Goal: Transaction & Acquisition: Purchase product/service

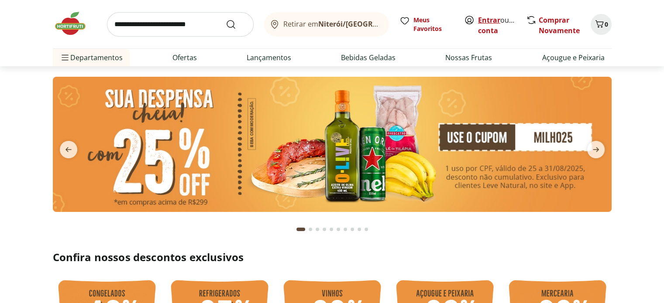
click at [486, 17] on link "Entrar" at bounding box center [489, 20] width 22 height 10
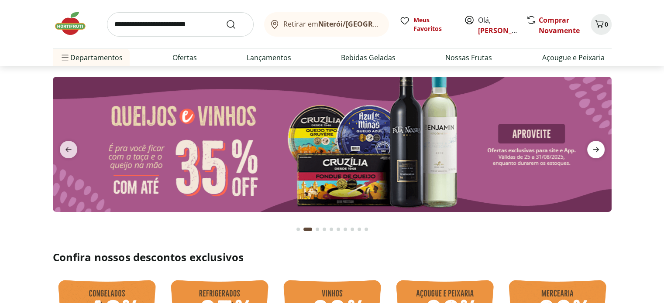
click at [592, 145] on icon "next" at bounding box center [596, 150] width 10 height 10
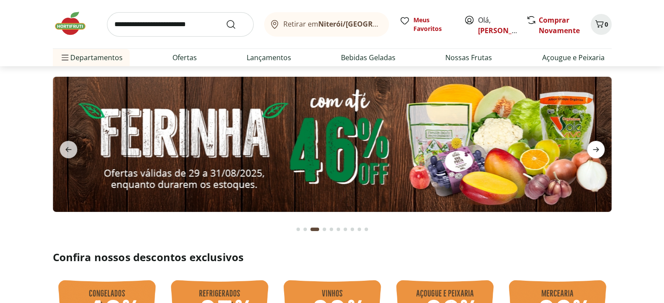
click at [592, 146] on icon "next" at bounding box center [596, 150] width 10 height 10
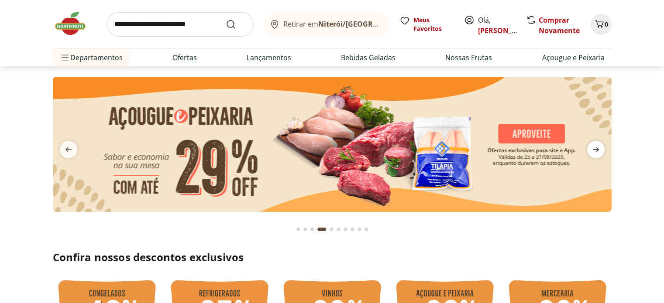
click at [592, 146] on icon "next" at bounding box center [596, 150] width 10 height 10
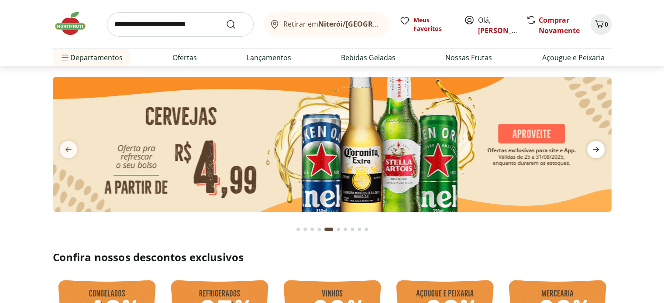
click at [592, 146] on icon "next" at bounding box center [596, 150] width 10 height 10
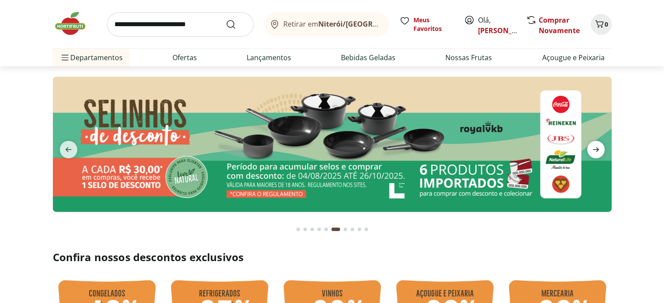
click at [592, 146] on icon "next" at bounding box center [596, 150] width 10 height 10
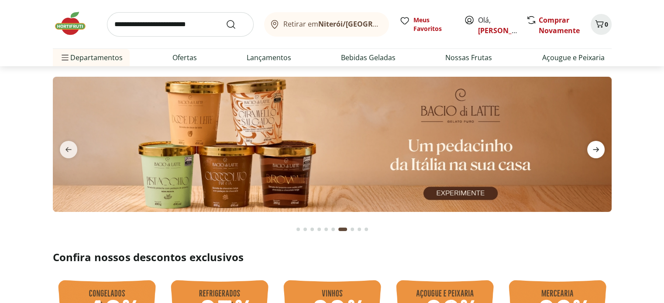
click at [592, 146] on icon "next" at bounding box center [596, 150] width 10 height 10
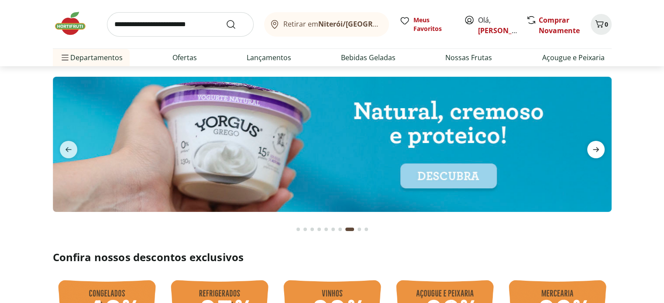
click at [592, 146] on icon "next" at bounding box center [596, 150] width 10 height 10
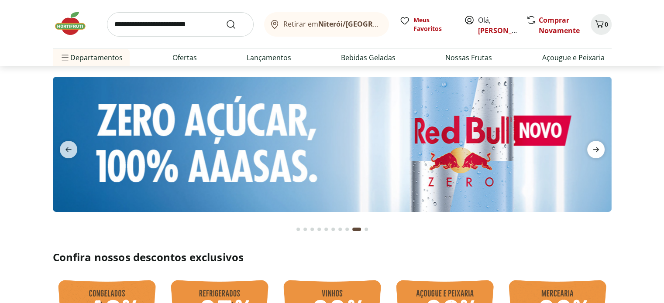
click at [592, 146] on icon "next" at bounding box center [596, 150] width 10 height 10
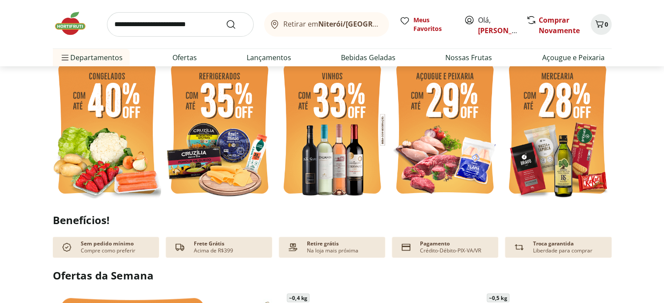
scroll to position [218, 0]
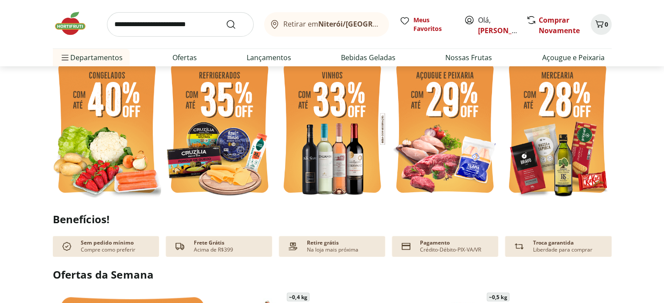
click at [228, 108] on img at bounding box center [219, 129] width 108 height 145
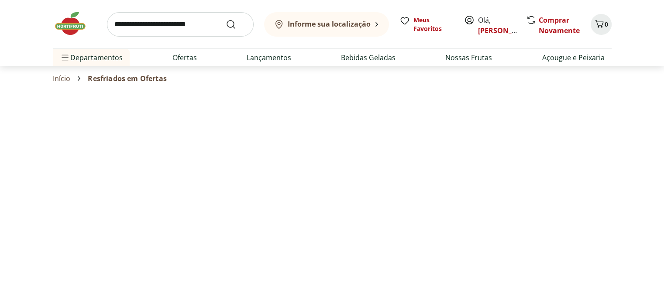
select select "**********"
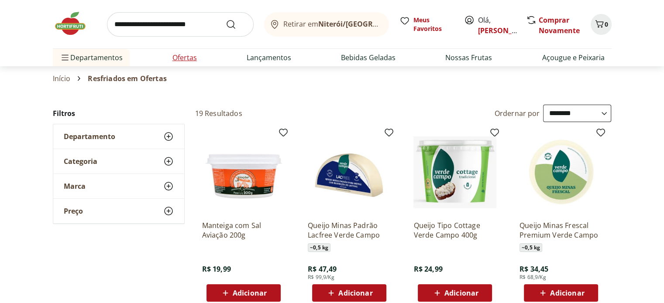
click at [186, 57] on link "Ofertas" at bounding box center [184, 57] width 24 height 10
select select "**********"
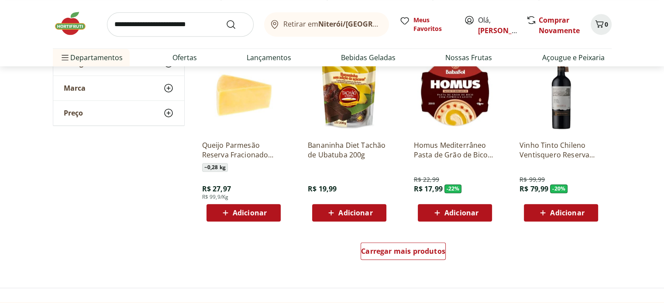
scroll to position [480, 0]
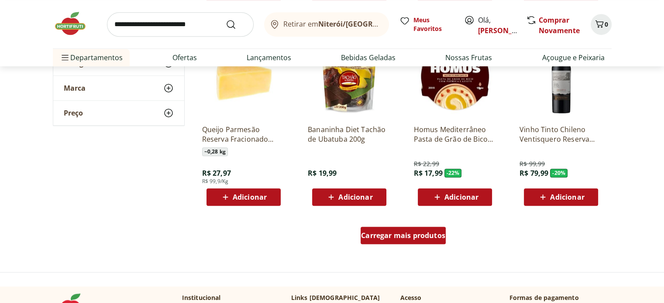
click at [403, 239] on span "Carregar mais produtos" at bounding box center [403, 235] width 84 height 7
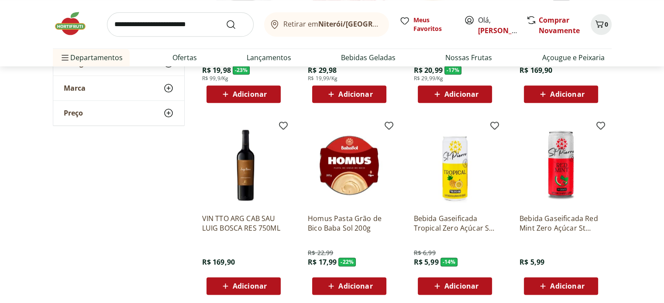
scroll to position [1092, 0]
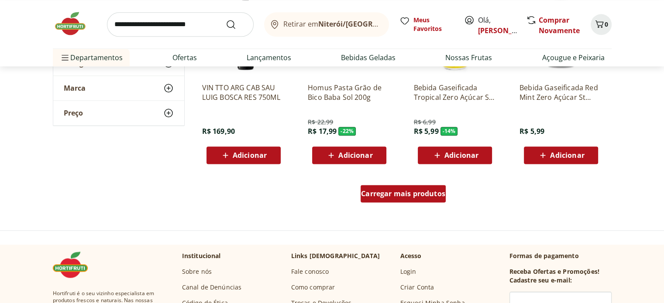
click at [424, 195] on span "Carregar mais produtos" at bounding box center [403, 193] width 84 height 7
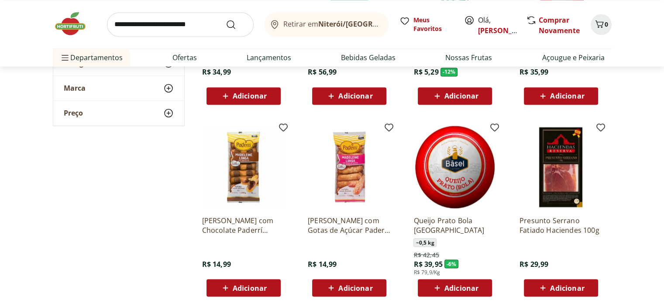
scroll to position [1615, 0]
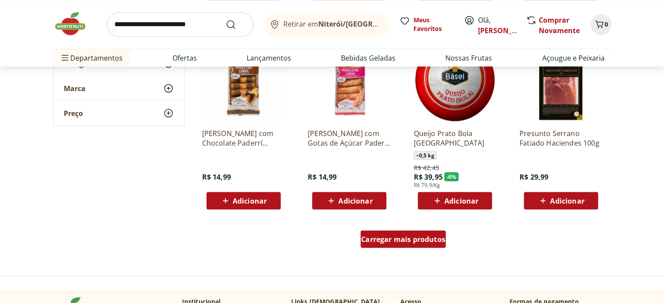
click at [399, 239] on span "Carregar mais produtos" at bounding box center [403, 239] width 84 height 7
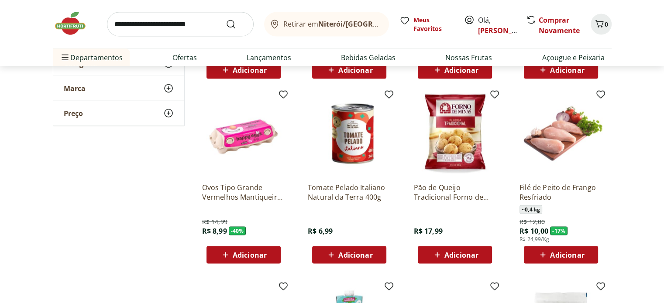
scroll to position [1746, 0]
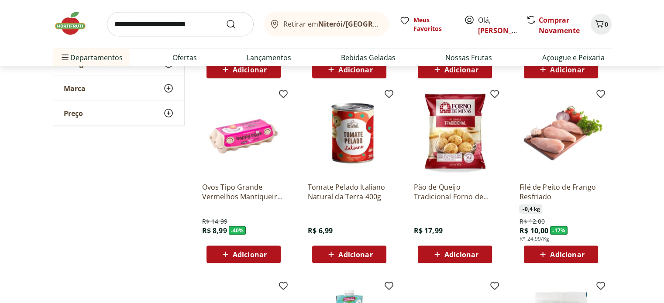
click at [241, 255] on span "Adicionar" at bounding box center [250, 254] width 34 height 7
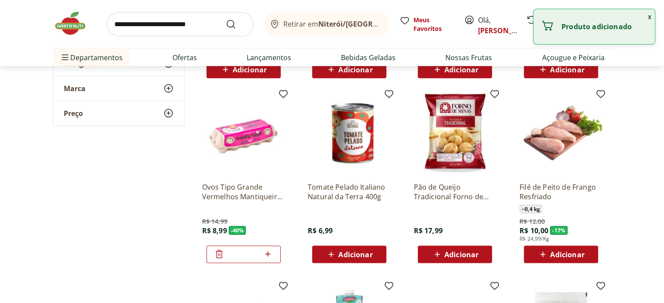
click at [267, 255] on icon at bounding box center [267, 254] width 11 height 10
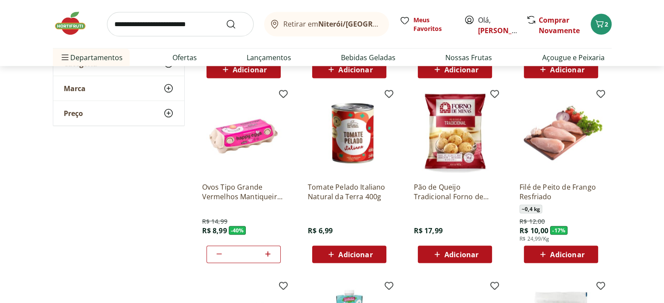
click at [267, 255] on icon at bounding box center [267, 254] width 5 height 5
type input "*"
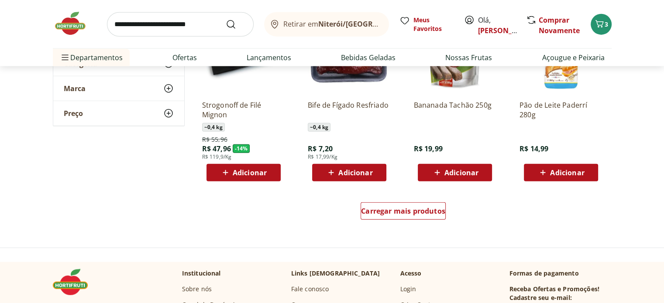
scroll to position [2227, 0]
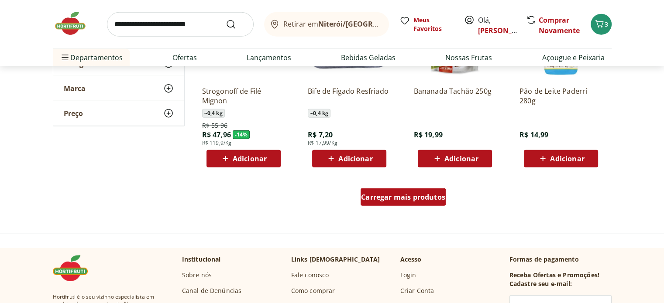
click at [395, 197] on span "Carregar mais produtos" at bounding box center [403, 197] width 84 height 7
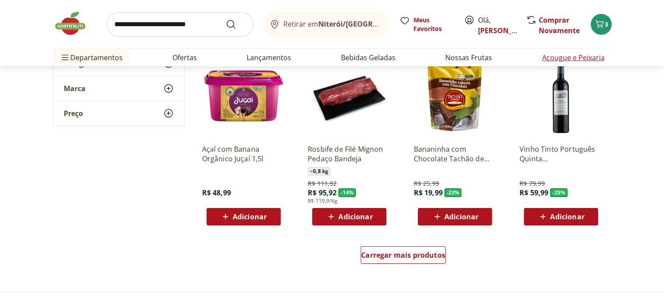
scroll to position [2794, 0]
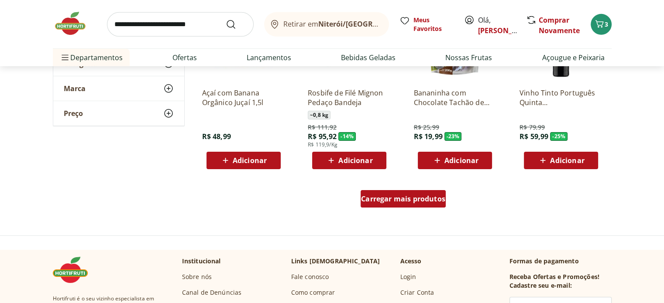
click at [402, 196] on span "Carregar mais produtos" at bounding box center [403, 199] width 84 height 7
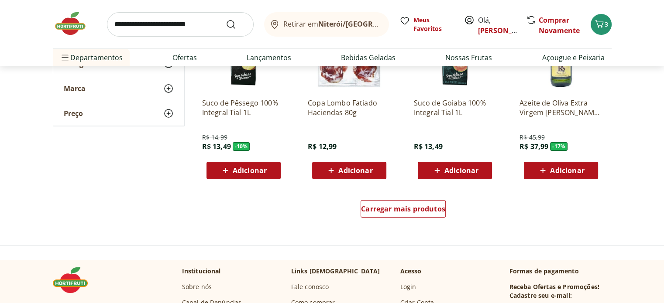
scroll to position [3406, 0]
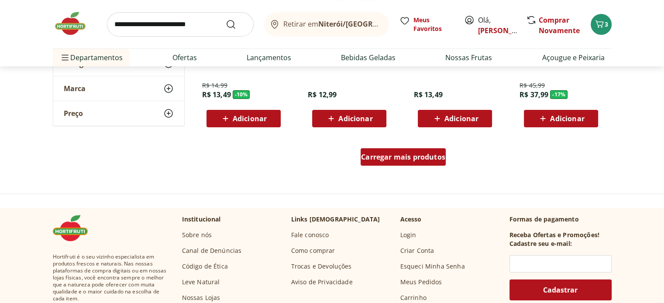
click at [381, 150] on div "Carregar mais produtos" at bounding box center [403, 156] width 85 height 17
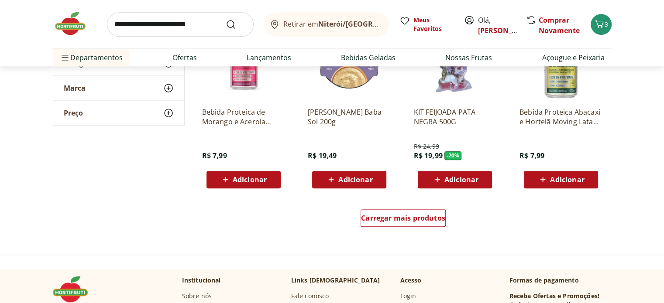
scroll to position [3929, 0]
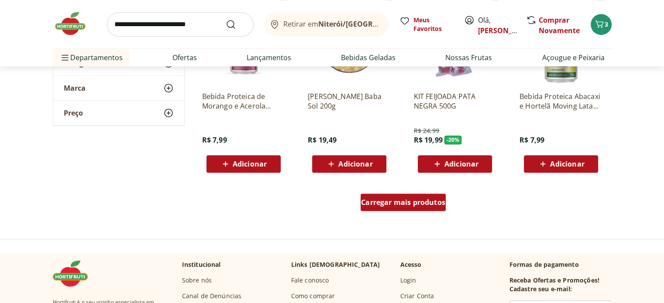
click at [369, 203] on span "Carregar mais produtos" at bounding box center [403, 202] width 84 height 7
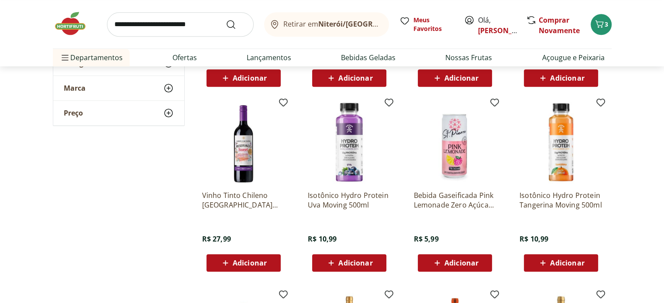
scroll to position [4017, 0]
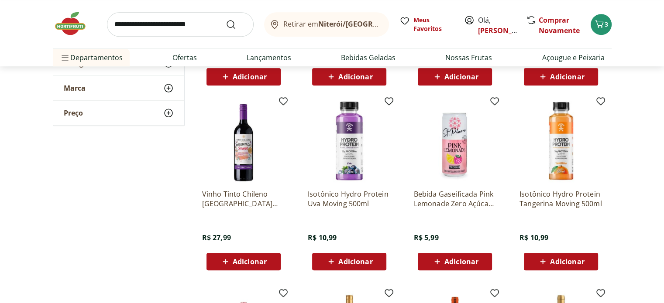
click at [339, 258] on span "Adicionar" at bounding box center [355, 261] width 34 height 7
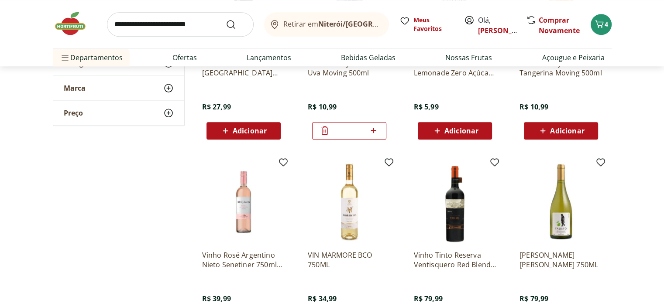
scroll to position [4060, 0]
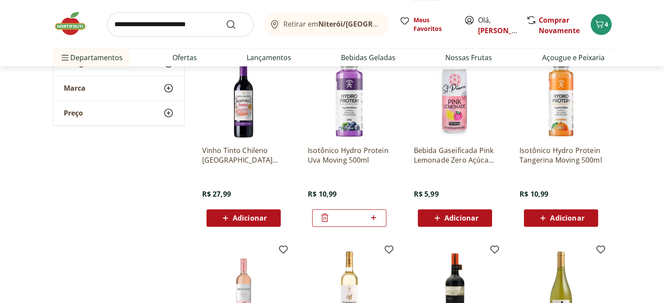
click at [569, 219] on span "Adicionar" at bounding box center [567, 218] width 34 height 7
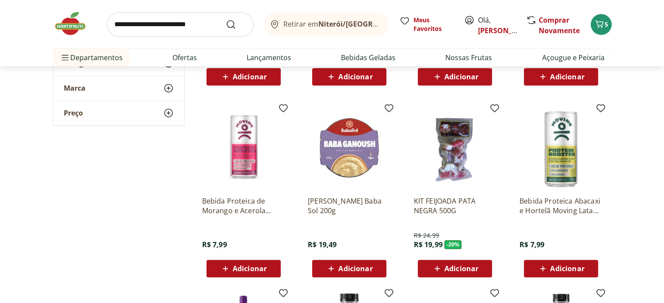
scroll to position [3624, 0]
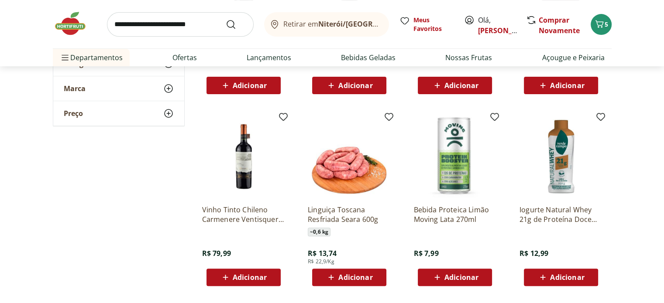
click at [78, 21] on img at bounding box center [75, 23] width 44 height 26
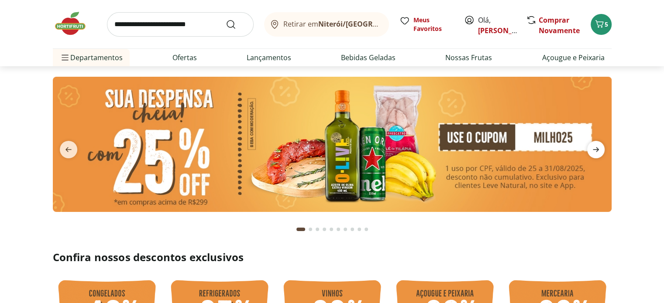
click at [589, 153] on span "next" at bounding box center [595, 149] width 17 height 17
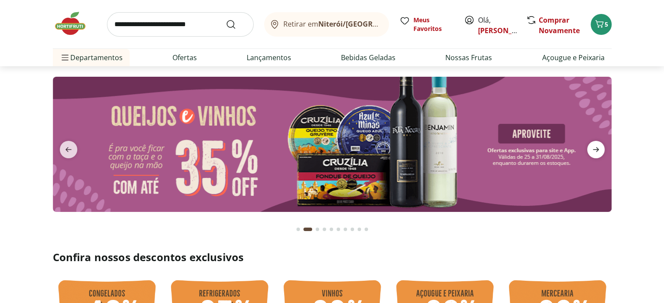
click at [589, 153] on span "next" at bounding box center [595, 149] width 17 height 17
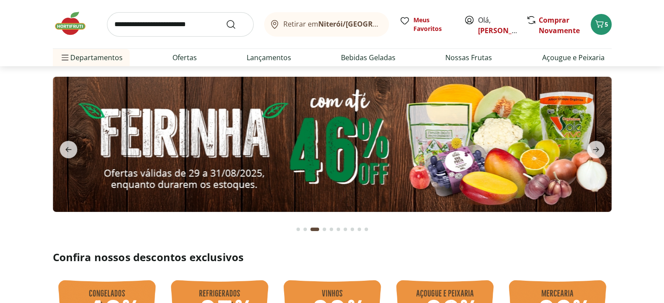
click at [306, 139] on img at bounding box center [332, 144] width 559 height 135
select select "**********"
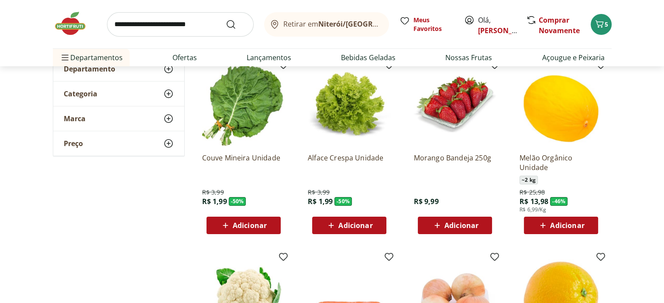
scroll to position [87, 0]
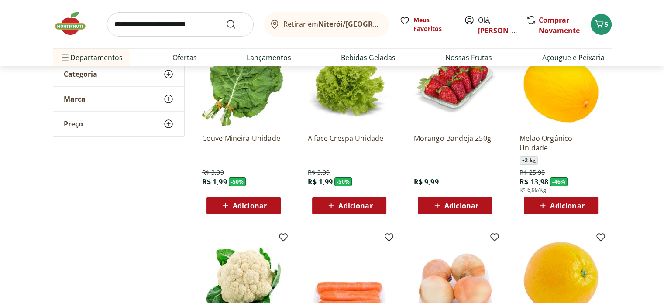
click at [241, 210] on span "Adicionar" at bounding box center [250, 206] width 34 height 7
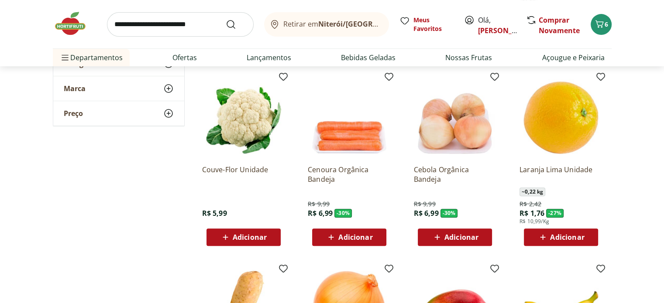
scroll to position [262, 0]
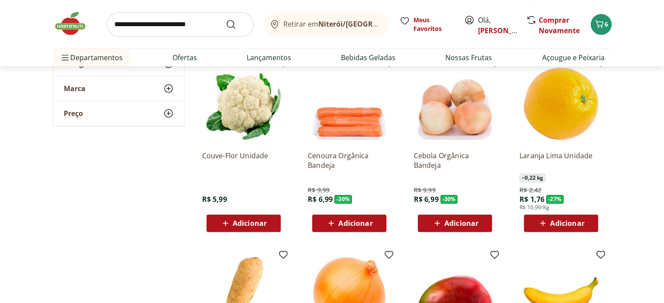
click at [364, 221] on span "Adicionar" at bounding box center [355, 223] width 34 height 7
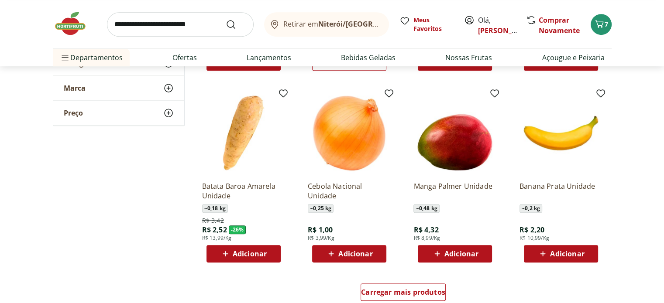
scroll to position [437, 0]
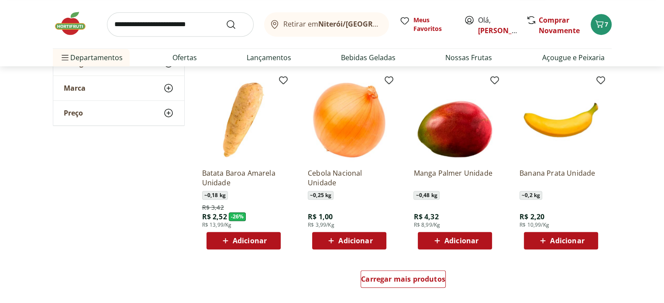
click at [561, 240] on span "Adicionar" at bounding box center [567, 241] width 34 height 7
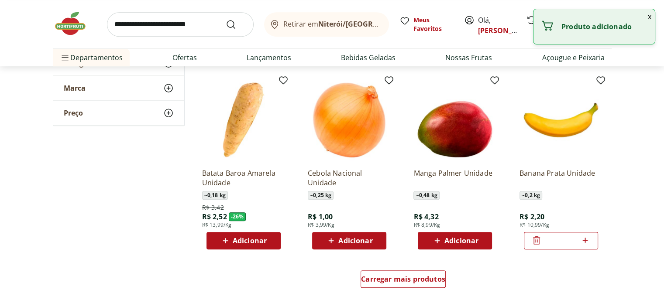
click at [586, 241] on icon at bounding box center [585, 240] width 11 height 10
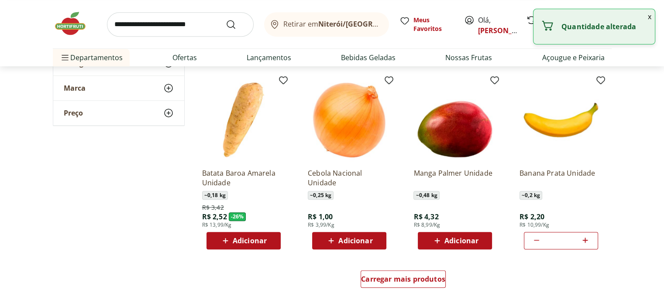
click at [586, 241] on icon at bounding box center [585, 240] width 11 height 10
click at [581, 242] on icon at bounding box center [585, 240] width 11 height 10
type input "*"
click at [355, 239] on span "Adicionar" at bounding box center [355, 241] width 34 height 7
click at [375, 241] on icon at bounding box center [373, 240] width 11 height 10
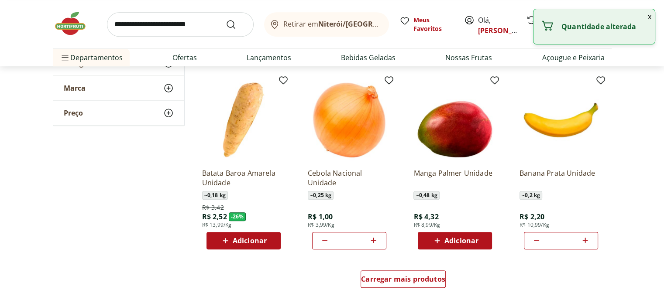
click at [375, 241] on icon at bounding box center [373, 240] width 11 height 10
type input "*"
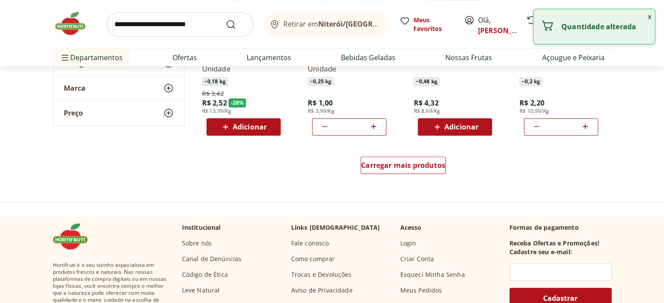
scroll to position [568, 0]
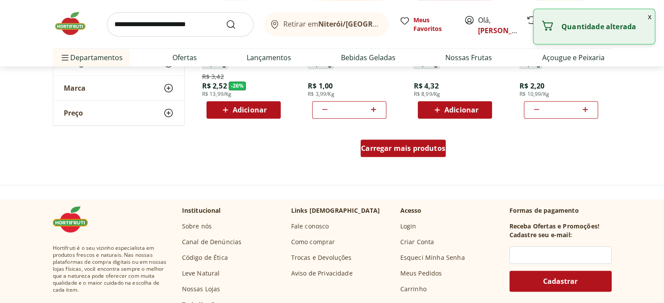
click at [397, 157] on div "Carregar mais produtos" at bounding box center [403, 148] width 85 height 17
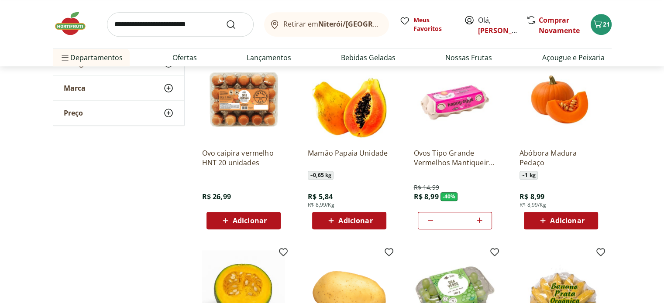
scroll to position [655, 0]
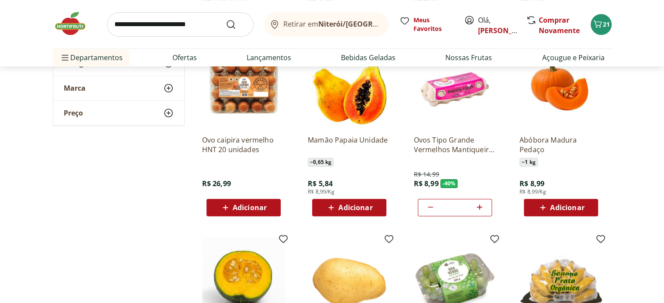
click at [571, 211] on span "Adicionar" at bounding box center [567, 207] width 34 height 7
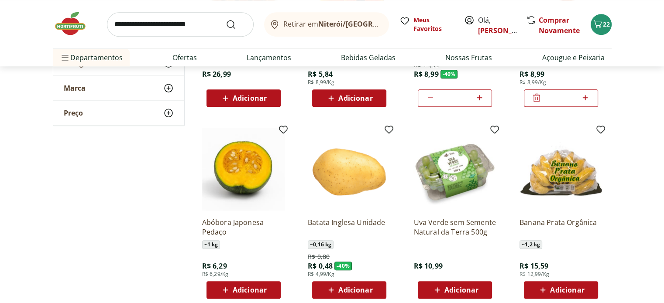
scroll to position [786, 0]
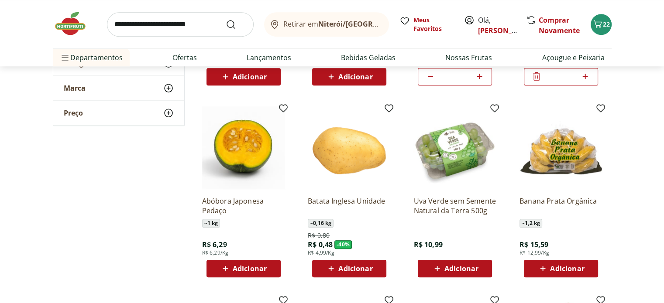
click at [468, 270] on span "Adicionar" at bounding box center [461, 268] width 34 height 7
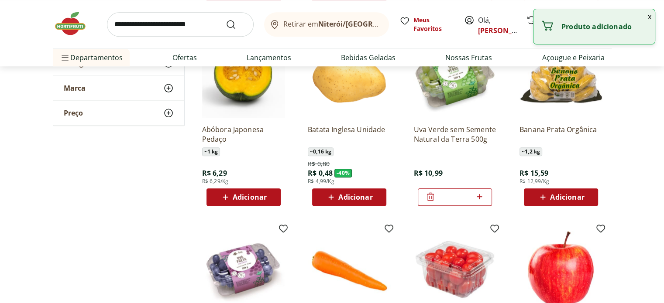
scroll to position [873, 0]
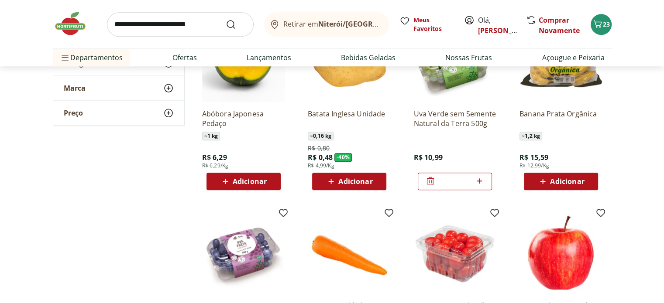
click at [357, 183] on span "Adicionar" at bounding box center [355, 181] width 34 height 7
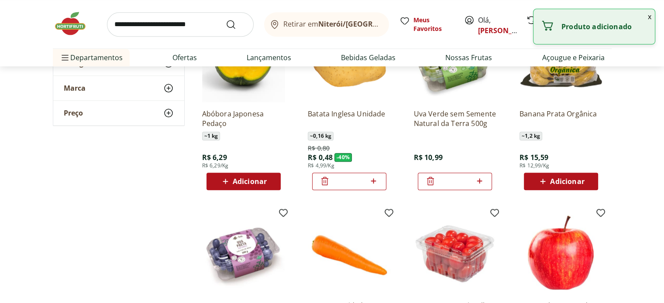
click at [374, 178] on icon at bounding box center [373, 181] width 11 height 10
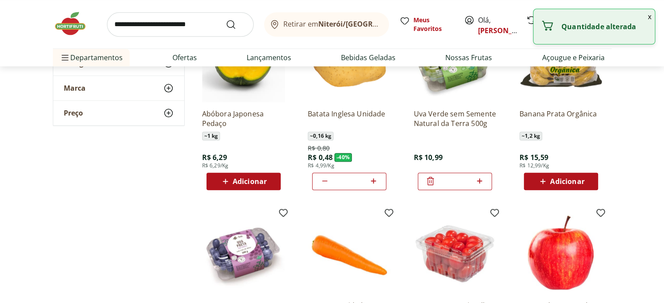
click at [374, 178] on icon at bounding box center [373, 181] width 11 height 10
click at [323, 181] on icon at bounding box center [324, 181] width 5 height 1
type input "*"
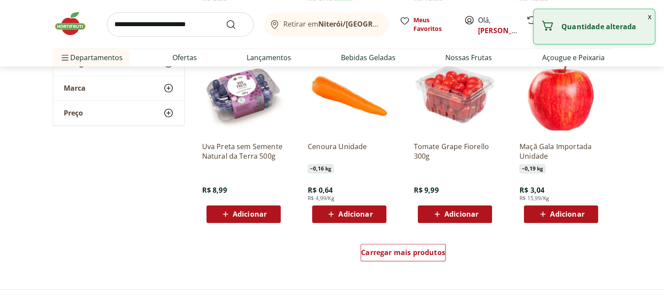
scroll to position [1048, 0]
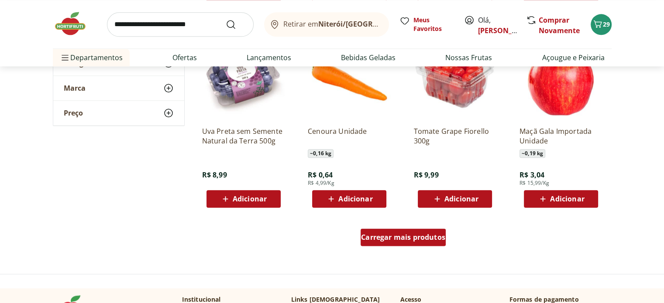
click at [393, 236] on span "Carregar mais produtos" at bounding box center [403, 237] width 84 height 7
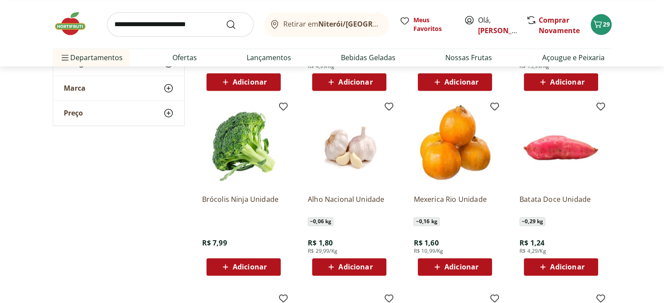
scroll to position [1179, 0]
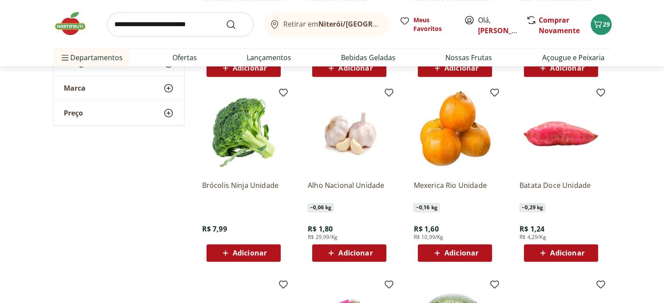
click at [250, 252] on span "Adicionar" at bounding box center [250, 253] width 34 height 7
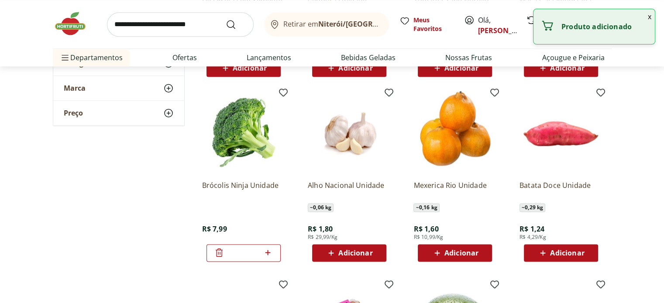
click at [369, 253] on span "Adicionar" at bounding box center [355, 253] width 34 height 7
click at [369, 258] on span at bounding box center [373, 253] width 11 height 11
click at [372, 255] on icon at bounding box center [373, 253] width 11 height 10
type input "*"
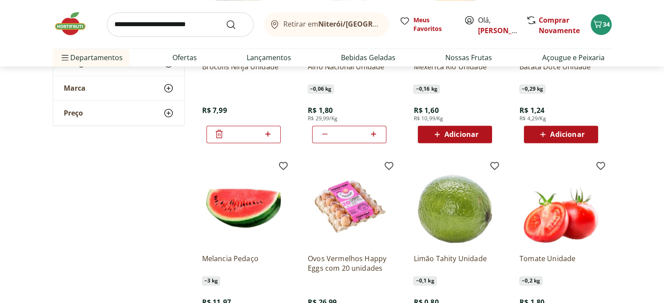
scroll to position [1353, 0]
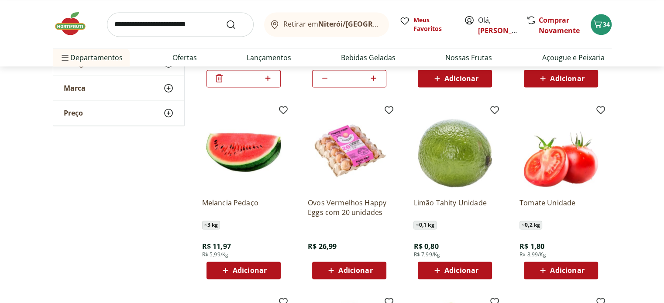
click at [244, 267] on span "Adicionar" at bounding box center [250, 270] width 34 height 7
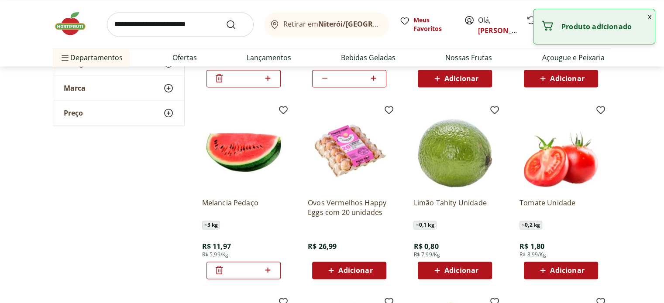
click at [457, 269] on span "Adicionar" at bounding box center [461, 270] width 34 height 7
click at [480, 271] on icon at bounding box center [479, 270] width 5 height 5
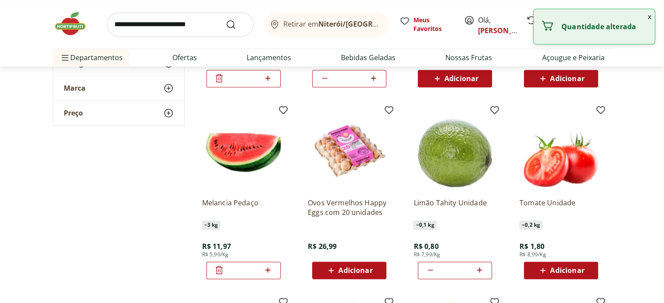
click at [480, 271] on icon at bounding box center [479, 270] width 5 height 5
type input "*"
click at [217, 271] on icon at bounding box center [219, 270] width 10 height 10
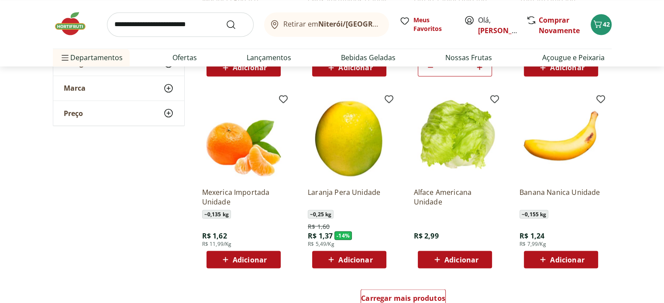
scroll to position [1572, 0]
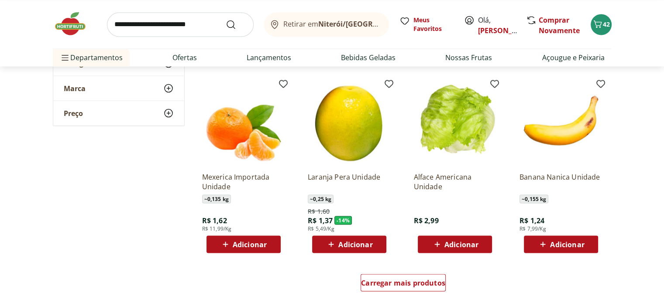
click at [461, 244] on span "Adicionar" at bounding box center [461, 244] width 34 height 7
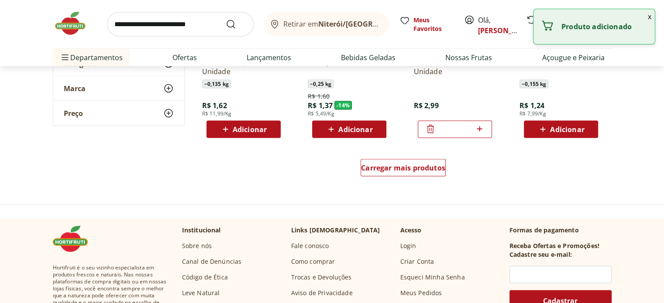
scroll to position [1703, 0]
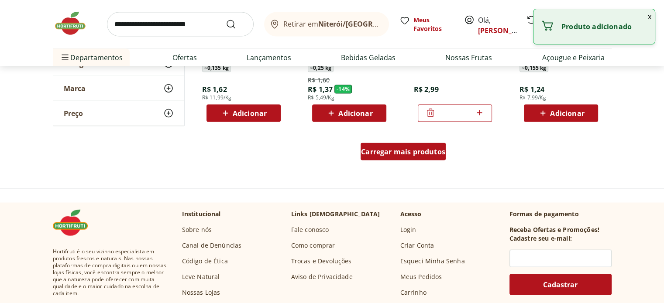
click at [428, 154] on span "Carregar mais produtos" at bounding box center [403, 151] width 84 height 7
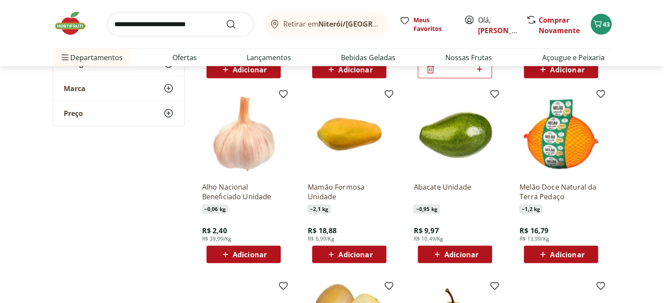
scroll to position [1790, 0]
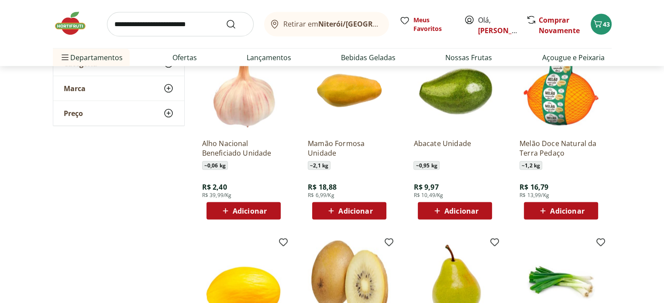
click at [359, 212] on span "Adicionar" at bounding box center [355, 211] width 34 height 7
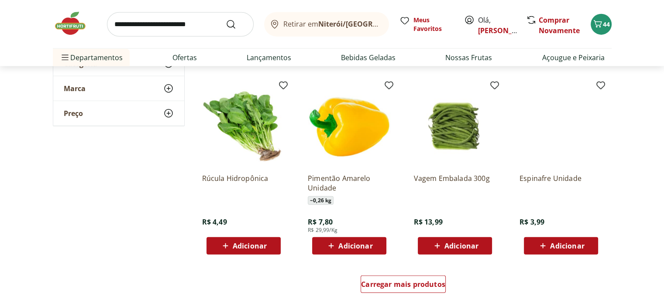
scroll to position [2183, 0]
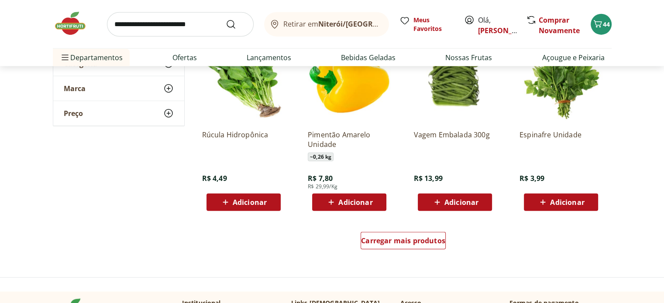
click at [242, 201] on span "Adicionar" at bounding box center [250, 202] width 34 height 7
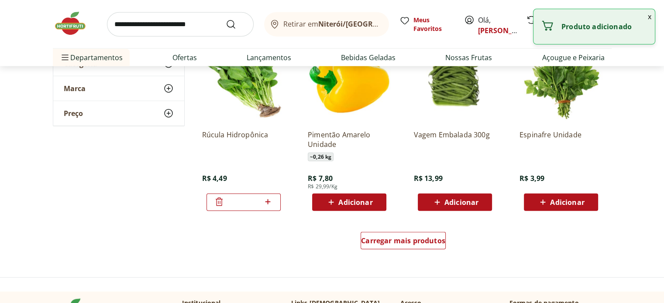
click at [475, 199] on span "Adicionar" at bounding box center [461, 202] width 34 height 7
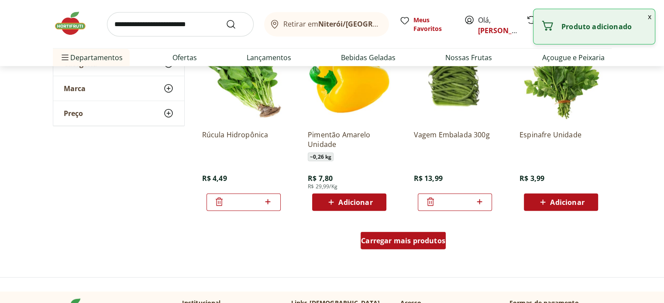
click at [388, 241] on span "Carregar mais produtos" at bounding box center [403, 241] width 84 height 7
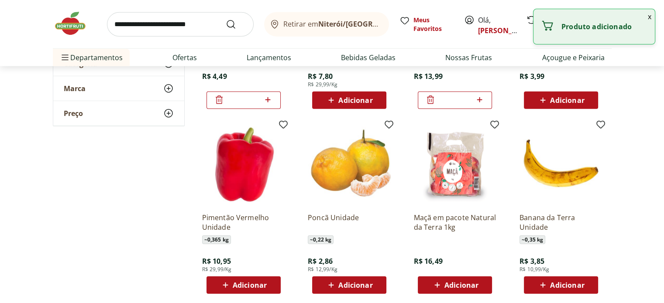
scroll to position [2314, 0]
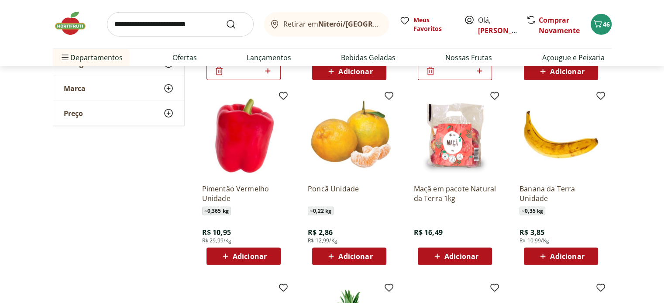
click at [347, 259] on span "Adicionar" at bounding box center [355, 256] width 34 height 7
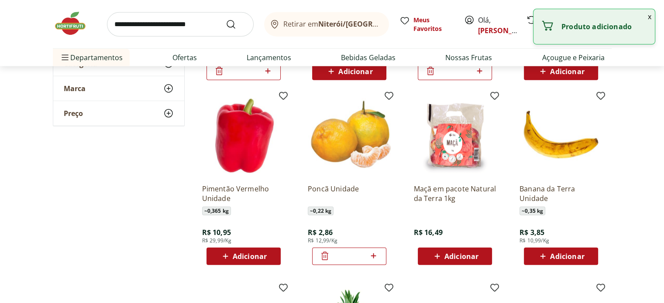
click at [374, 254] on icon at bounding box center [373, 256] width 5 height 5
type input "*"
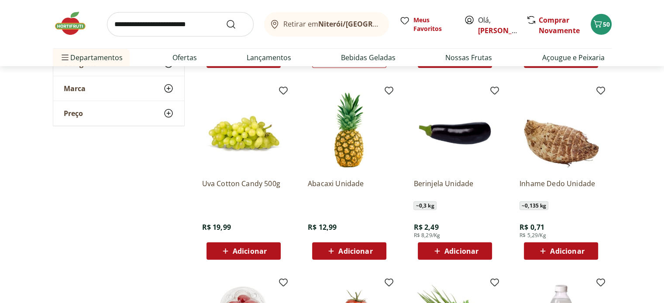
scroll to position [2532, 0]
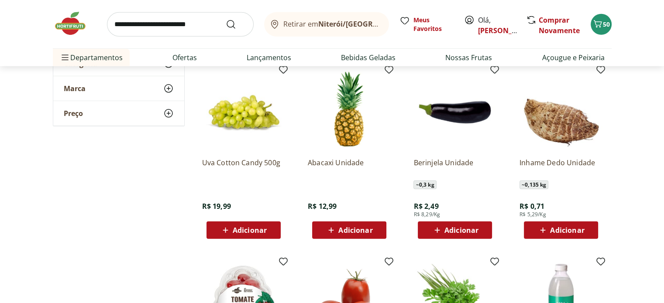
click at [468, 234] on span "Adicionar" at bounding box center [461, 230] width 34 height 7
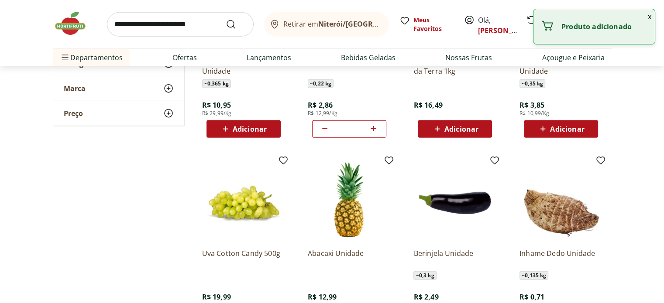
scroll to position [2358, 0]
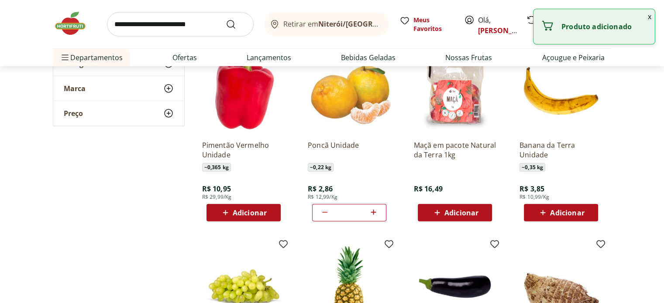
click at [468, 202] on div "Maçã em pacote Natural da Terra 1kg R$ 16,49 Adicionar" at bounding box center [454, 178] width 83 height 88
click at [458, 210] on span "Adicionar" at bounding box center [461, 213] width 34 height 7
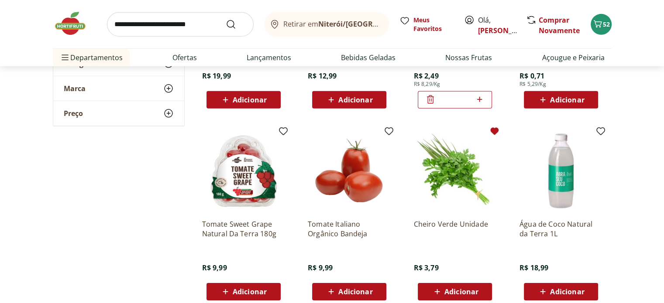
scroll to position [2707, 0]
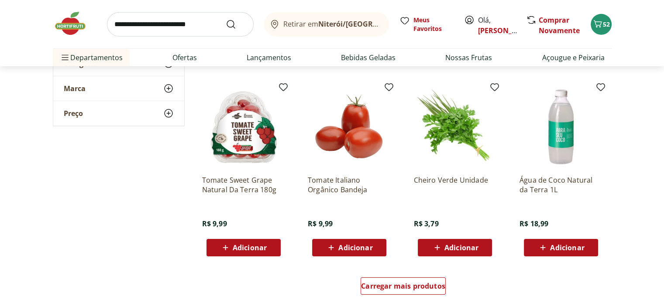
click at [455, 244] on span "Adicionar" at bounding box center [461, 247] width 34 height 7
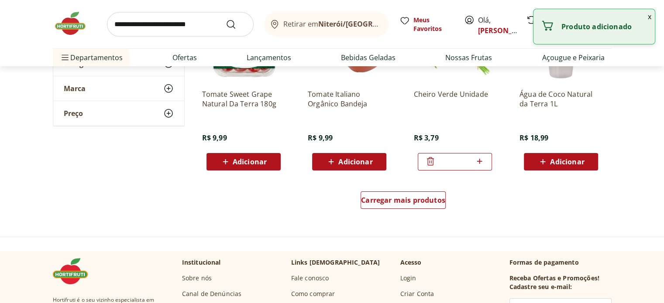
scroll to position [2794, 0]
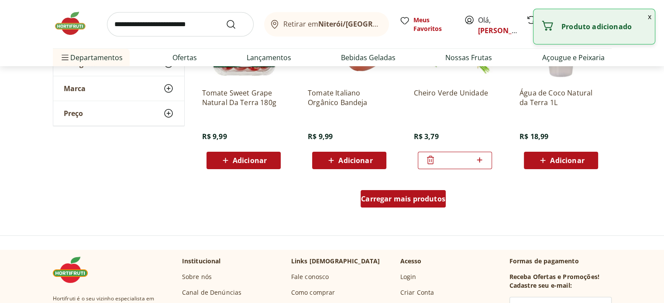
click at [427, 204] on div "Carregar mais produtos" at bounding box center [403, 198] width 85 height 17
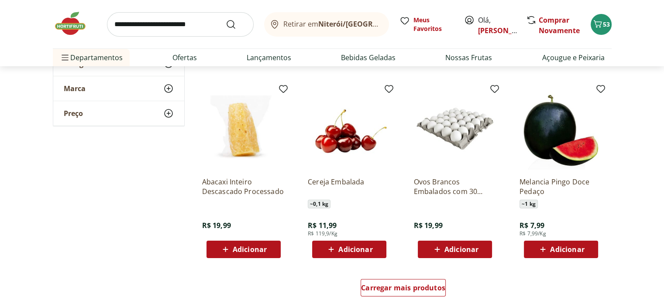
scroll to position [3318, 0]
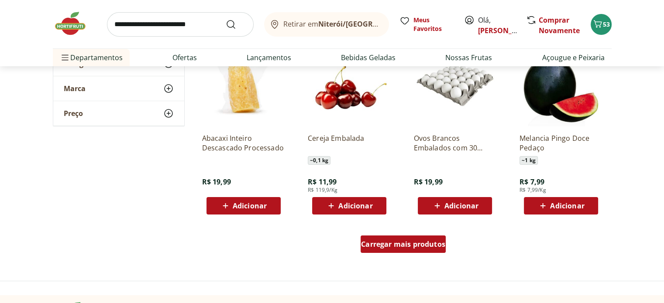
click at [400, 243] on span "Carregar mais produtos" at bounding box center [403, 244] width 84 height 7
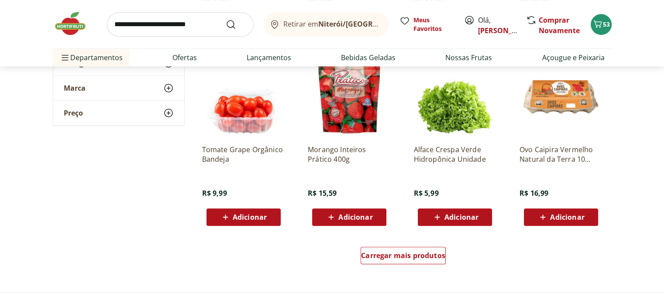
scroll to position [3929, 0]
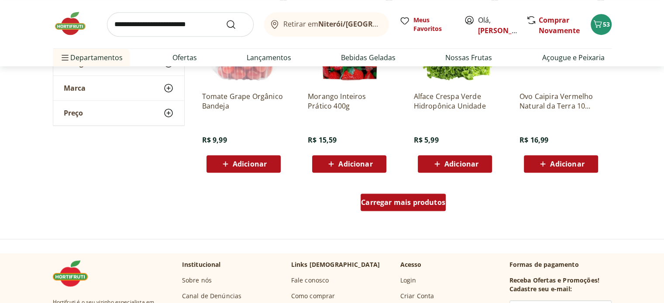
click at [418, 206] on span "Carregar mais produtos" at bounding box center [403, 202] width 84 height 7
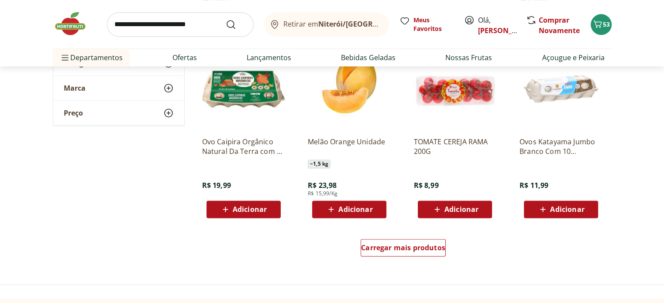
scroll to position [4497, 0]
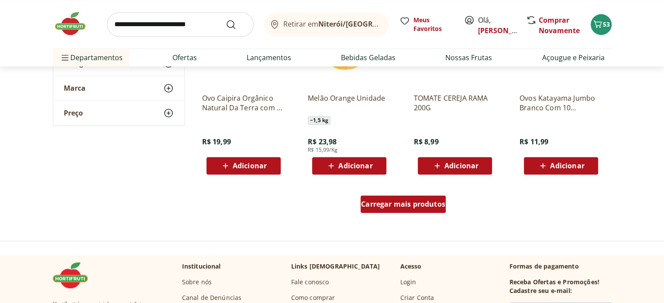
click at [410, 214] on link "Carregar mais produtos" at bounding box center [403, 206] width 85 height 21
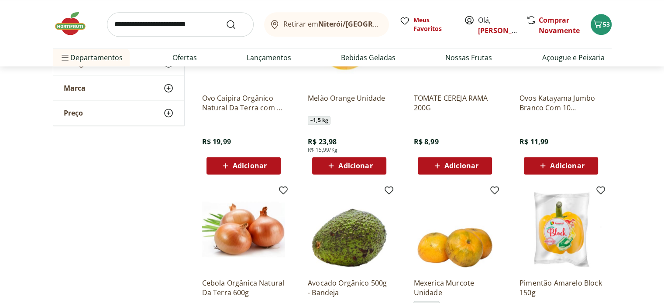
click at [414, 207] on img at bounding box center [454, 230] width 83 height 83
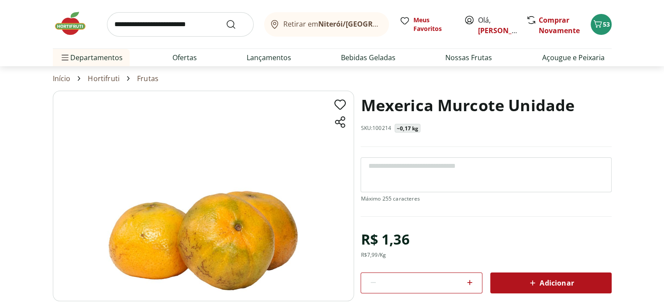
select select "**********"
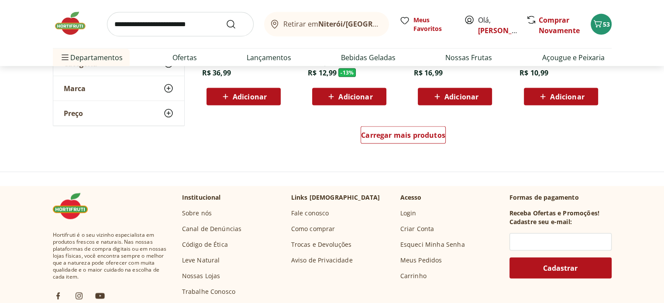
scroll to position [5136, 0]
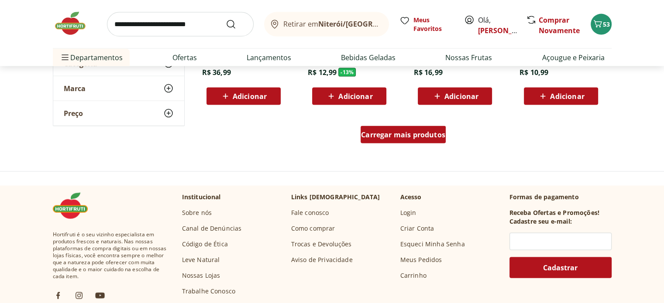
click at [398, 138] on span "Carregar mais produtos" at bounding box center [403, 134] width 84 height 7
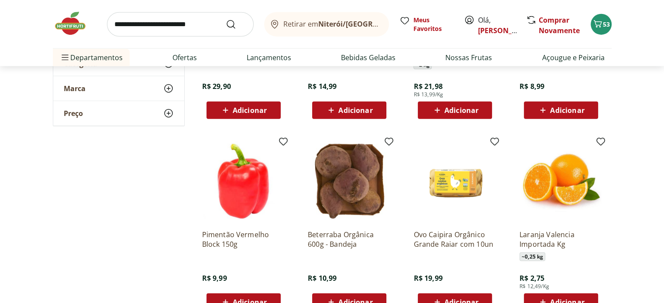
scroll to position [5441, 0]
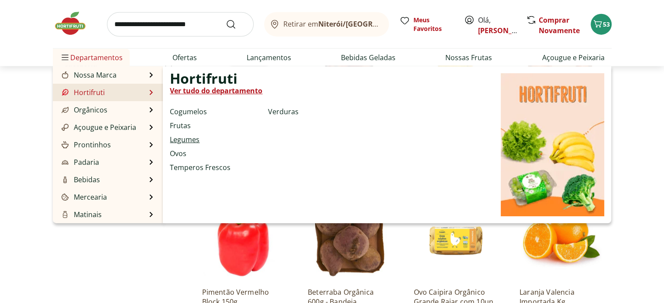
click at [178, 139] on link "Legumes" at bounding box center [185, 139] width 30 height 10
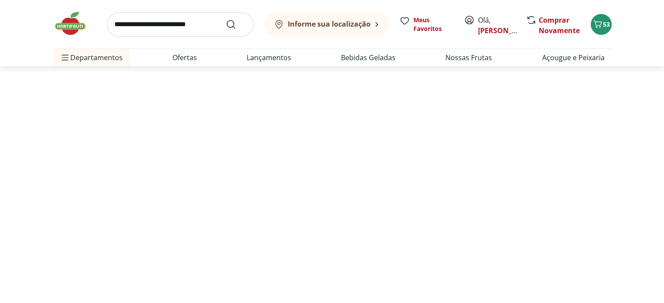
select select "**********"
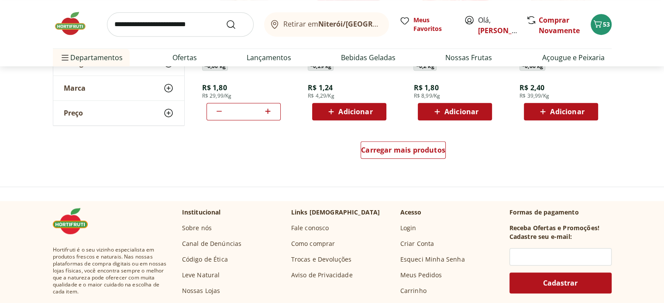
scroll to position [611, 0]
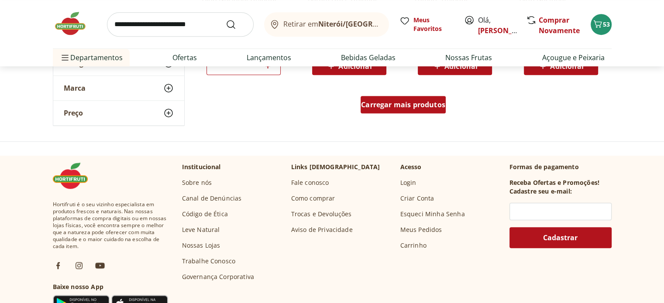
click at [403, 101] on span "Carregar mais produtos" at bounding box center [403, 104] width 84 height 7
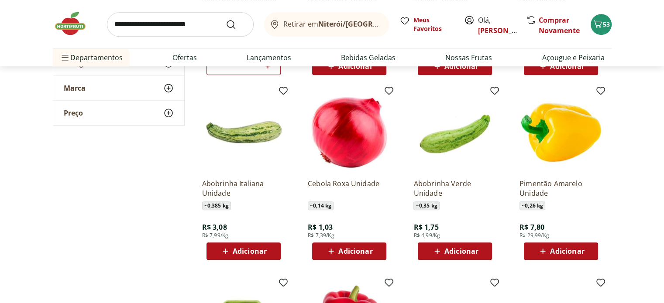
click at [253, 248] on span "Adicionar" at bounding box center [250, 251] width 34 height 7
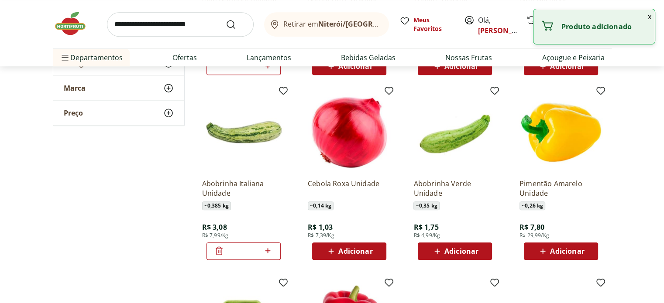
click at [269, 248] on icon at bounding box center [267, 251] width 11 height 10
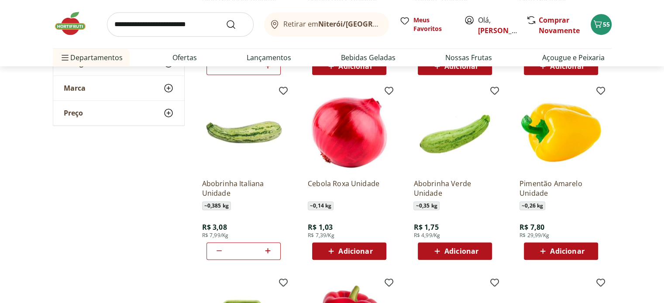
click at [264, 250] on icon at bounding box center [267, 251] width 11 height 10
type input "*"
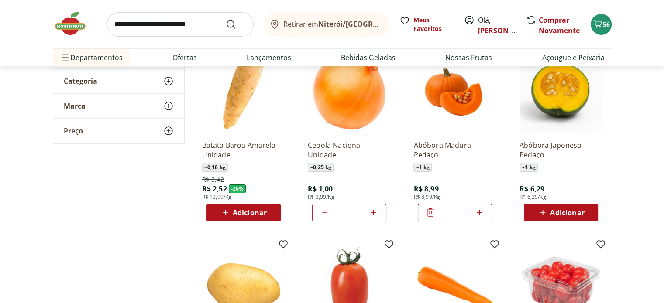
scroll to position [0, 0]
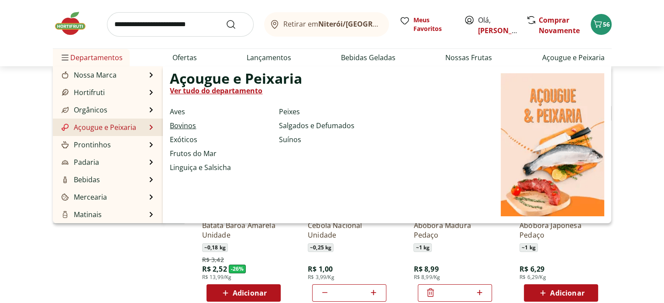
click at [184, 125] on link "Bovinos" at bounding box center [183, 126] width 26 height 10
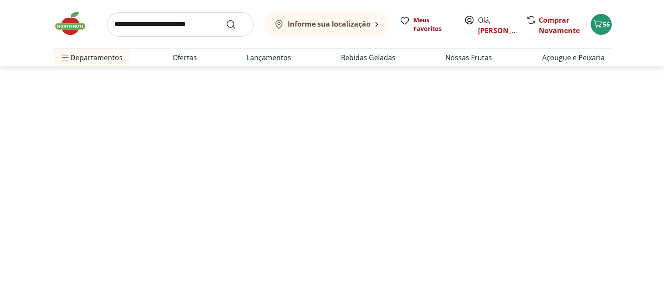
select select "**********"
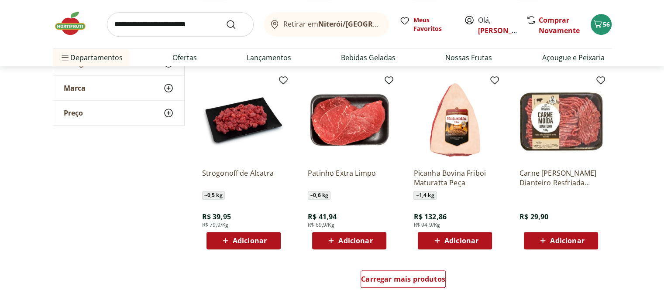
scroll to position [480, 0]
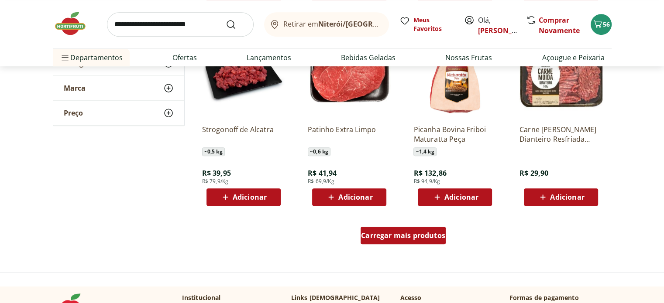
click at [383, 239] on span "Carregar mais produtos" at bounding box center [403, 235] width 84 height 7
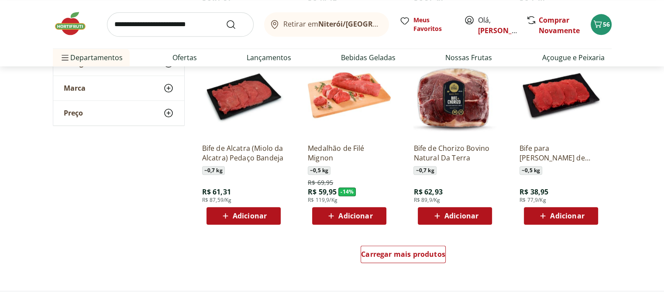
scroll to position [1004, 0]
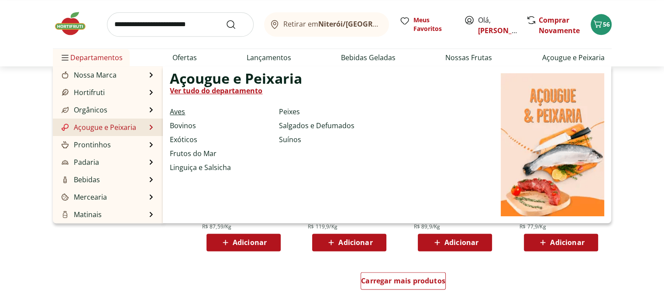
click at [182, 112] on link "Aves" at bounding box center [177, 112] width 15 height 10
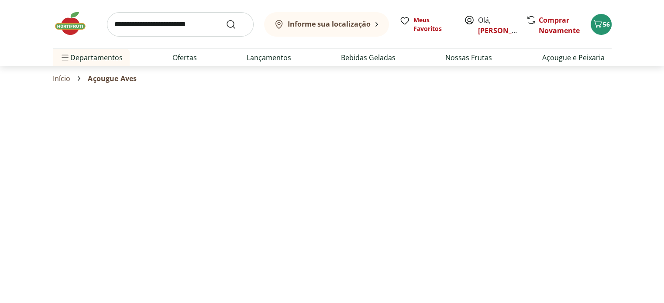
select select "**********"
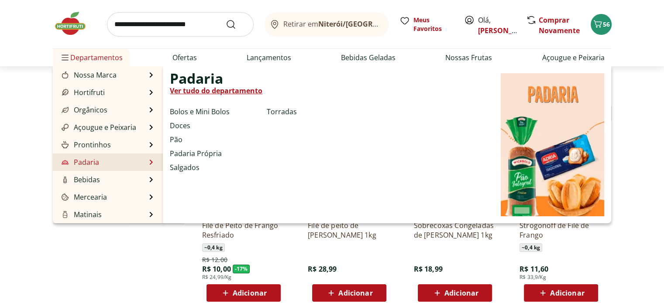
click at [101, 162] on li "Padaria Padaria Ver tudo do departamento Bolos e Mini Bolos Doces Pão Padaria P…" at bounding box center [108, 162] width 110 height 17
click at [176, 139] on link "Pão" at bounding box center [176, 139] width 13 height 10
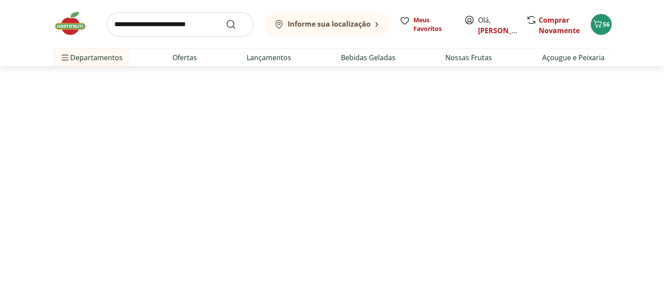
select select "**********"
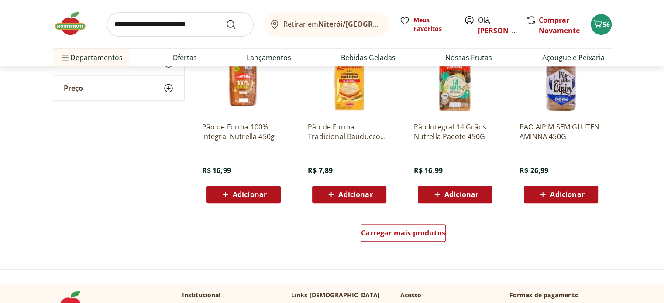
scroll to position [568, 0]
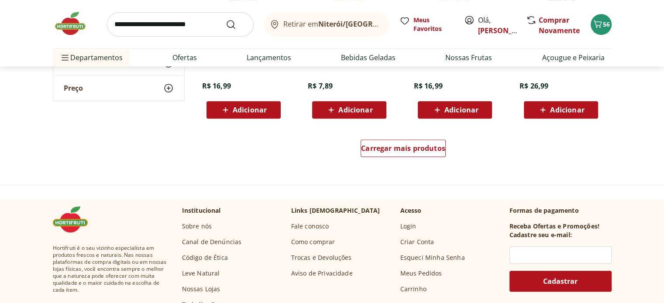
click at [401, 139] on div "Carregar mais produtos" at bounding box center [404, 150] width 424 height 42
click at [398, 143] on div "Carregar mais produtos" at bounding box center [403, 148] width 85 height 17
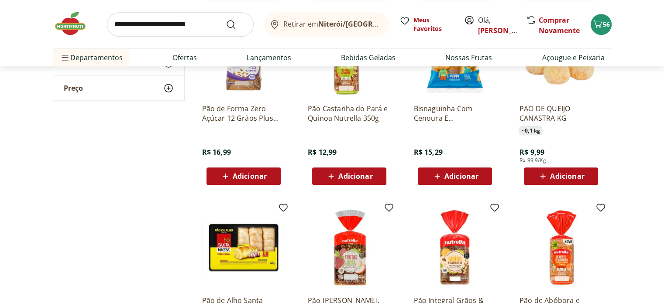
scroll to position [742, 0]
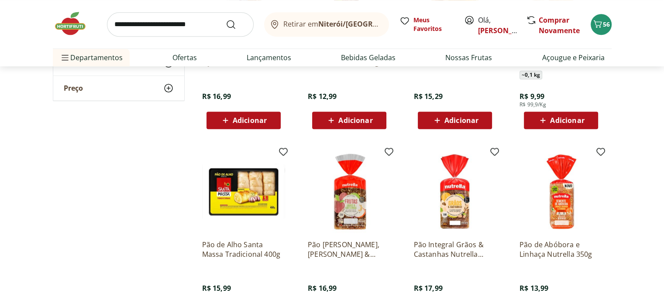
click at [447, 117] on span "Adicionar" at bounding box center [461, 120] width 34 height 7
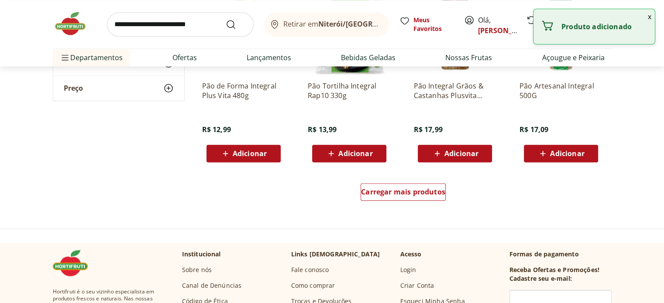
scroll to position [1135, 0]
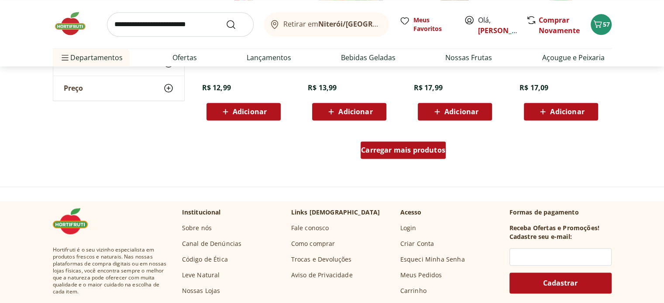
click at [389, 143] on div "Carregar mais produtos" at bounding box center [403, 149] width 85 height 17
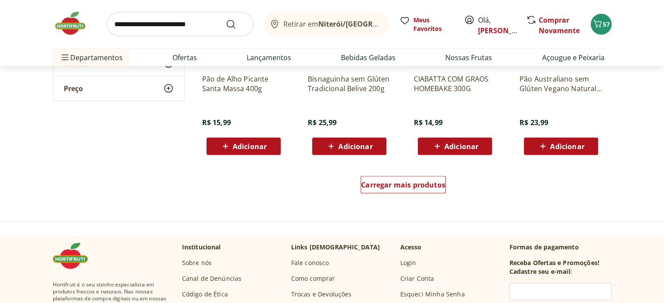
scroll to position [1659, 0]
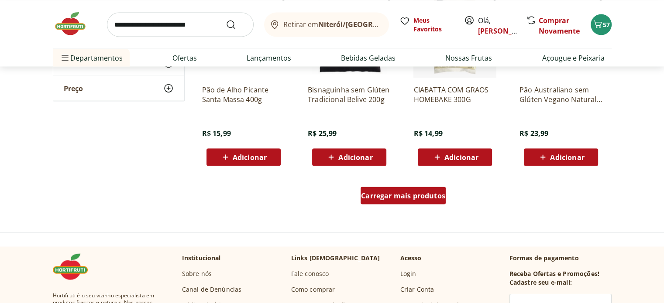
click at [406, 187] on div "Carregar mais produtos" at bounding box center [403, 195] width 85 height 17
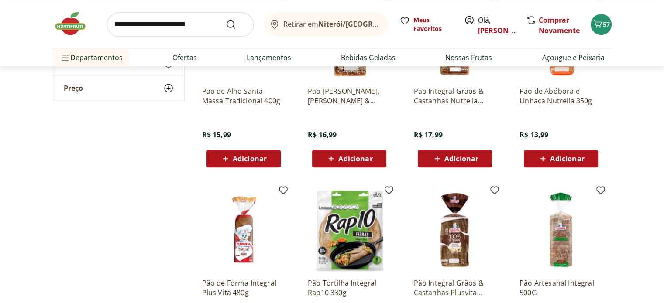
scroll to position [786, 0]
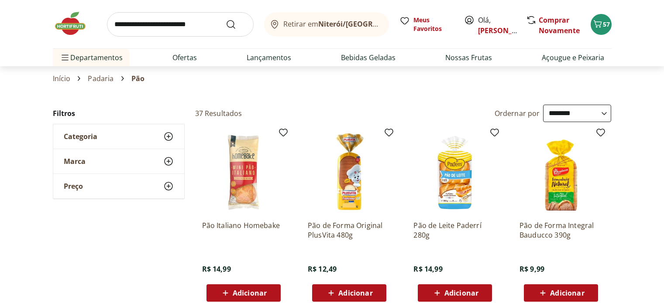
select select "**********"
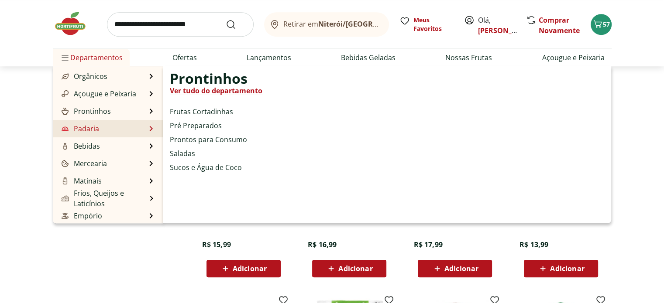
scroll to position [87, 0]
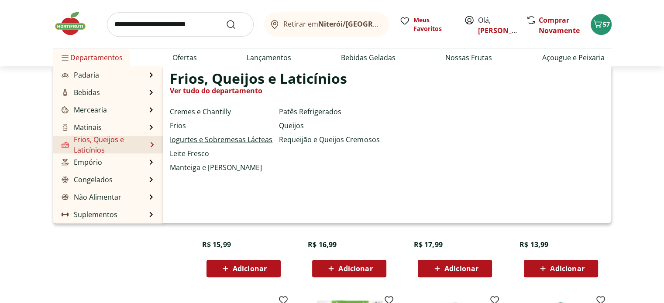
click at [196, 138] on link "Iogurtes e Sobremesas Lácteas" at bounding box center [221, 139] width 103 height 10
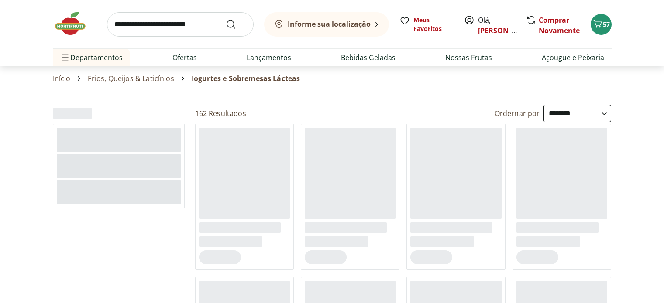
select select "**********"
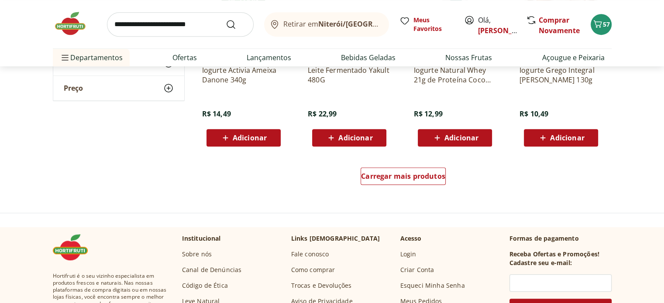
scroll to position [568, 0]
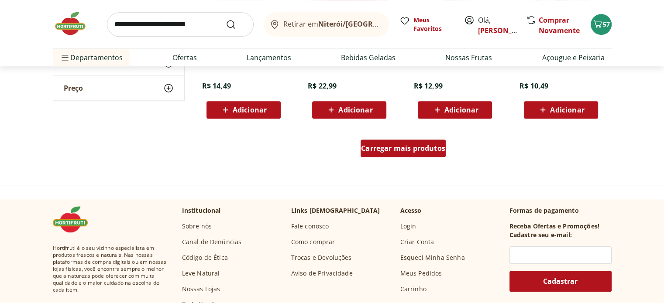
click at [413, 147] on span "Carregar mais produtos" at bounding box center [403, 148] width 84 height 7
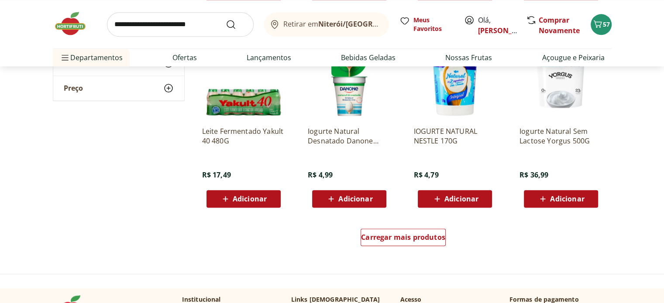
scroll to position [1135, 0]
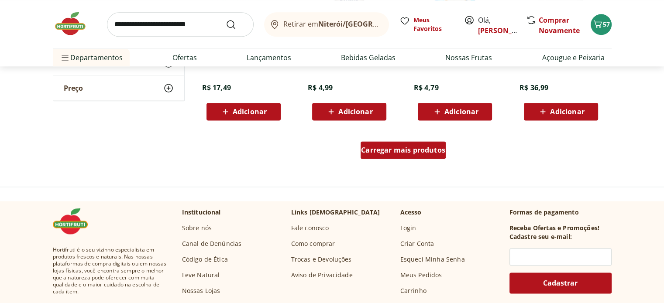
click at [406, 152] on span "Carregar mais produtos" at bounding box center [403, 150] width 84 height 7
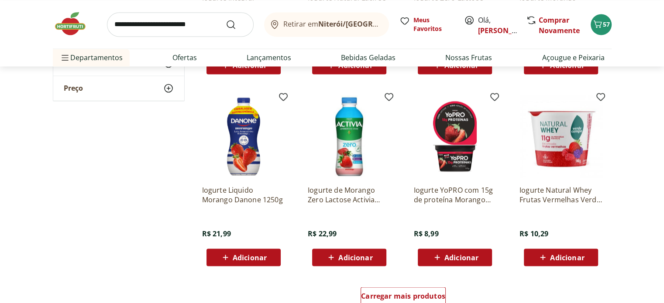
scroll to position [1572, 0]
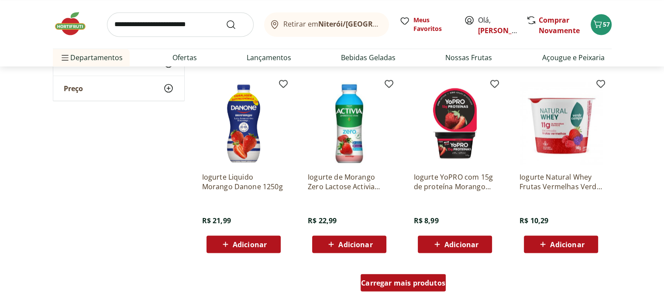
click at [416, 282] on span "Carregar mais produtos" at bounding box center [403, 282] width 84 height 7
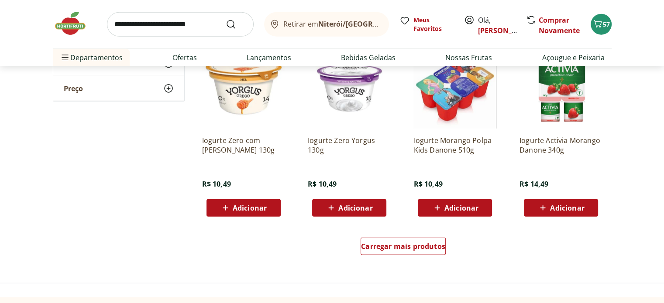
scroll to position [2183, 0]
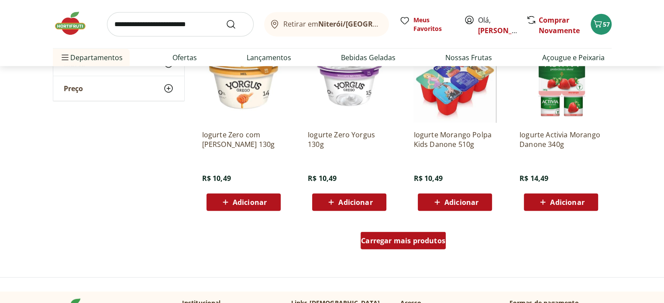
click at [405, 240] on span "Carregar mais produtos" at bounding box center [403, 241] width 84 height 7
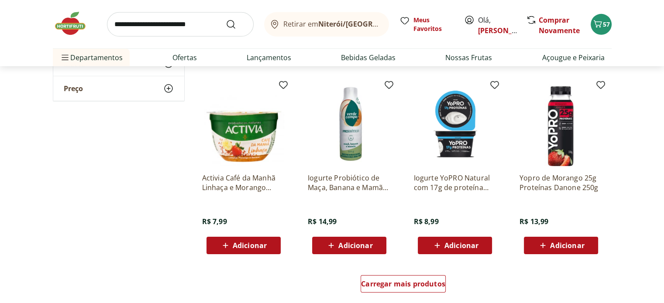
scroll to position [2751, 0]
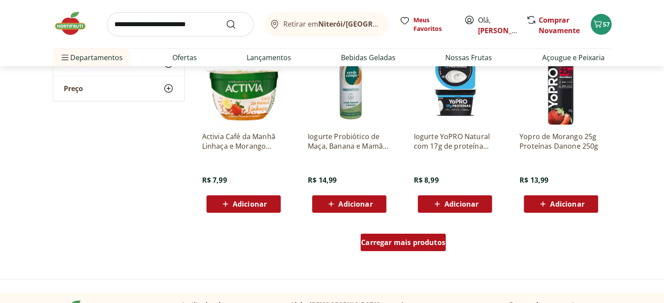
click at [403, 243] on span "Carregar mais produtos" at bounding box center [403, 242] width 84 height 7
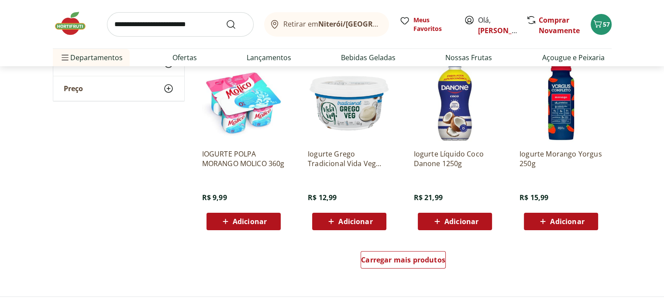
scroll to position [3318, 0]
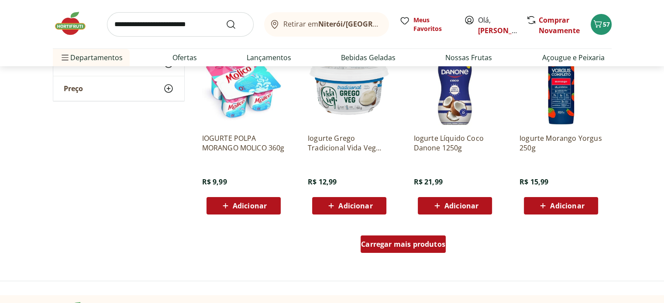
click at [396, 244] on span "Carregar mais produtos" at bounding box center [403, 244] width 84 height 7
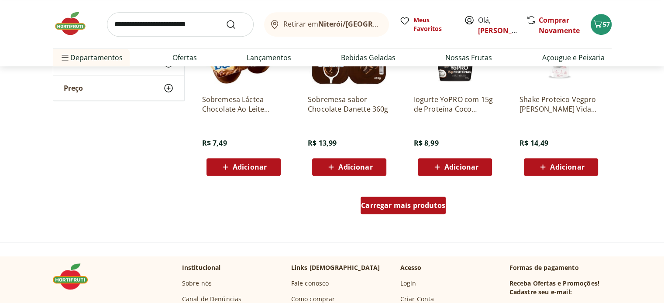
scroll to position [3929, 0]
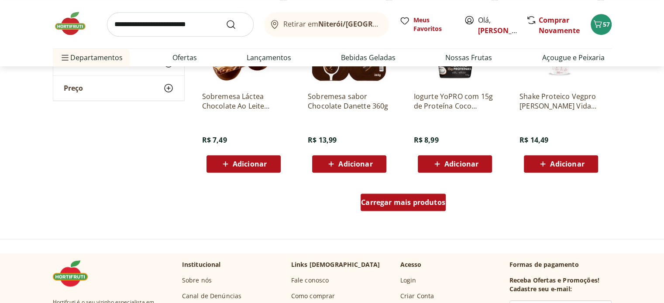
click at [393, 205] on span "Carregar mais produtos" at bounding box center [403, 202] width 84 height 7
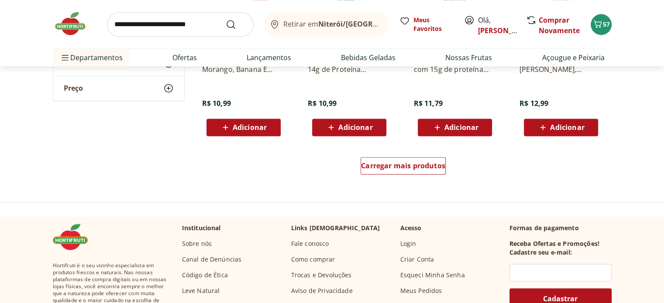
scroll to position [4541, 0]
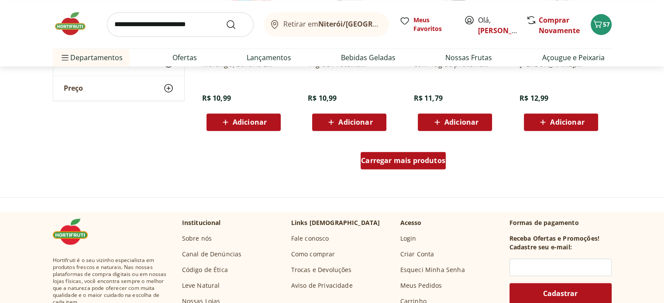
click at [395, 166] on div "Carregar mais produtos" at bounding box center [403, 160] width 85 height 17
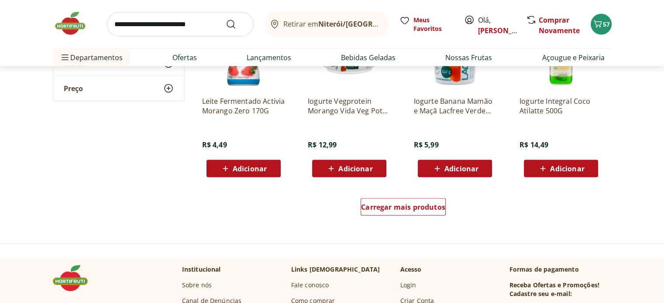
scroll to position [5065, 0]
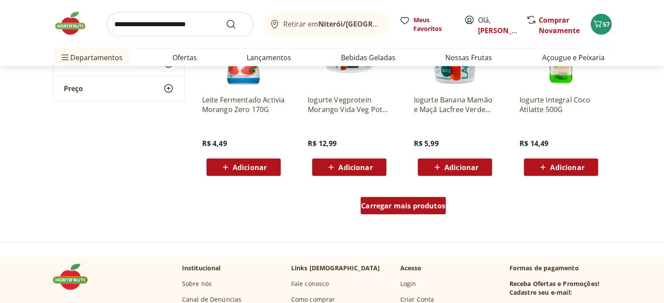
click at [410, 215] on link "Carregar mais produtos" at bounding box center [403, 207] width 85 height 21
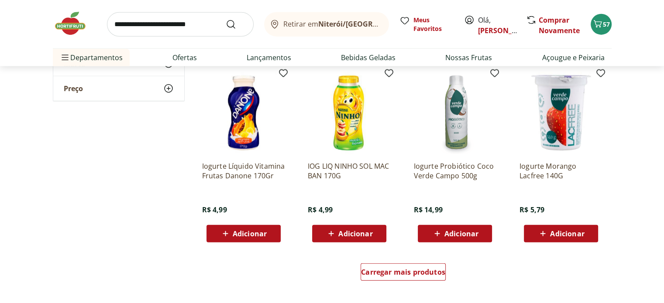
scroll to position [5589, 0]
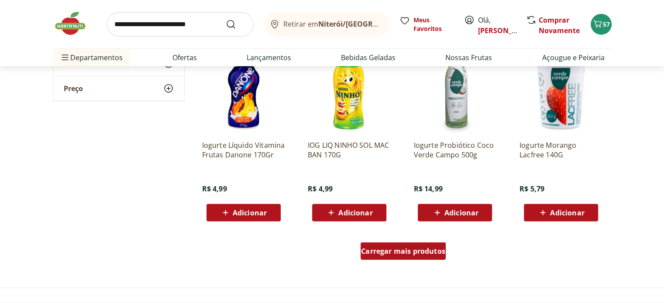
click at [395, 252] on span "Carregar mais produtos" at bounding box center [403, 251] width 84 height 7
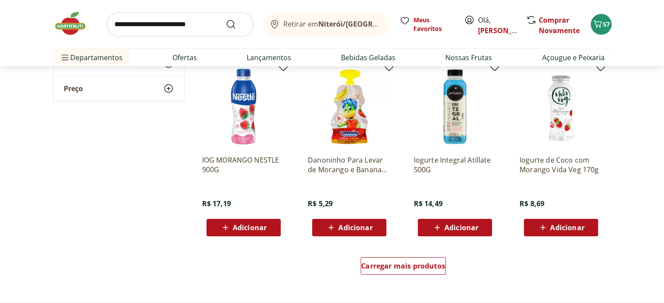
scroll to position [6156, 0]
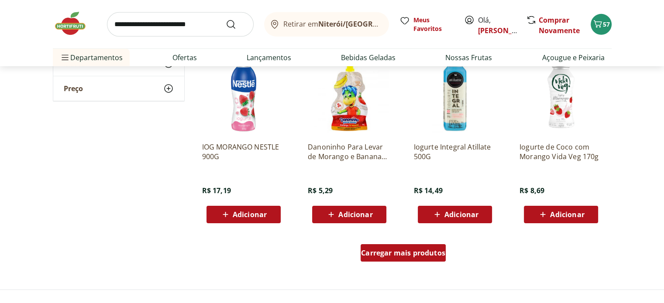
click at [393, 250] on span "Carregar mais produtos" at bounding box center [403, 253] width 84 height 7
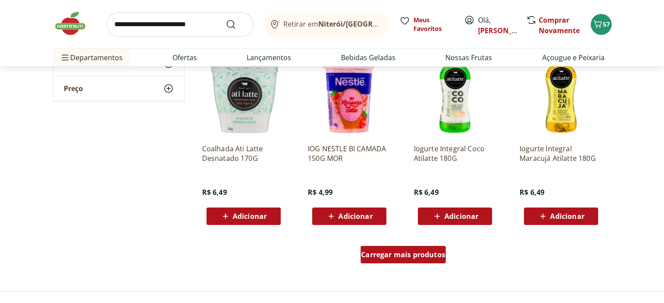
scroll to position [6767, 0]
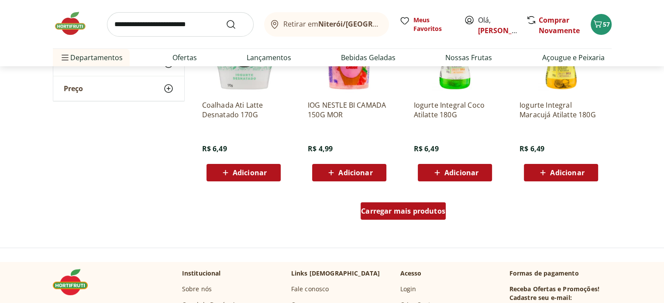
click at [393, 208] on span "Carregar mais produtos" at bounding box center [403, 211] width 84 height 7
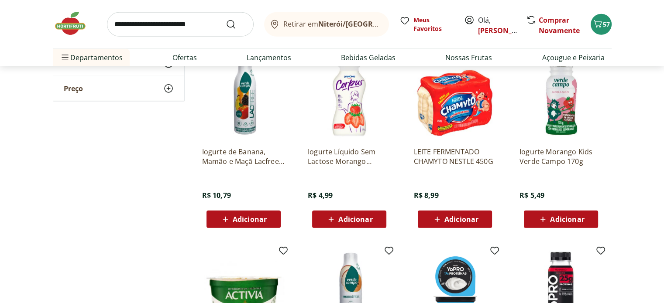
scroll to position [2576, 0]
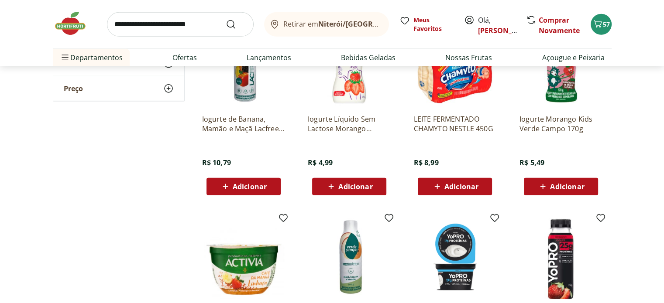
click at [558, 181] on div "Adicionar" at bounding box center [561, 187] width 60 height 16
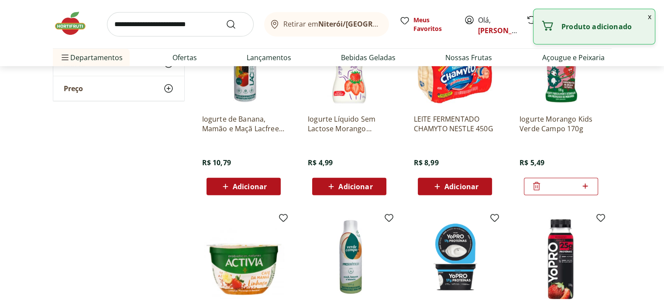
click at [589, 185] on icon at bounding box center [585, 186] width 11 height 10
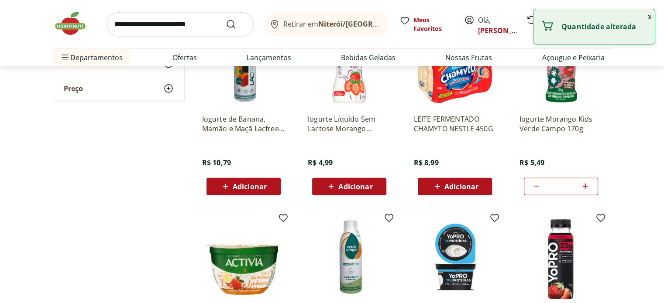
type input "*"
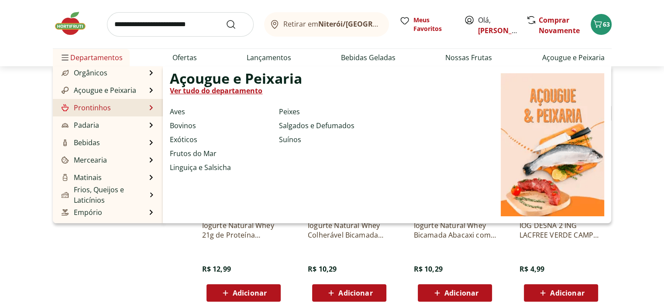
scroll to position [87, 0]
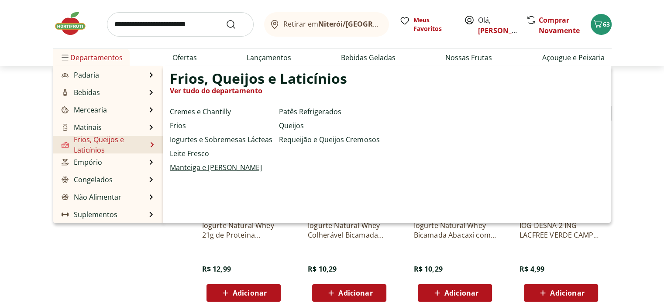
click at [198, 169] on link "Manteiga e [PERSON_NAME]" at bounding box center [216, 167] width 92 height 10
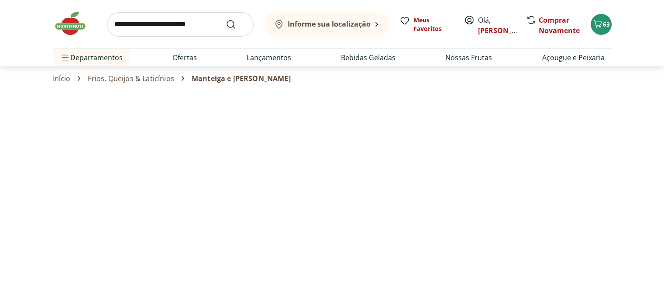
select select "**********"
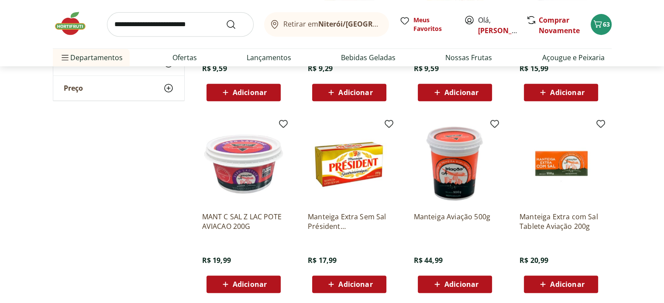
scroll to position [437, 0]
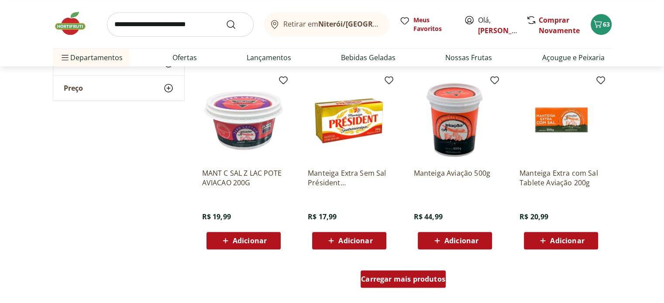
click at [407, 283] on span "Carregar mais produtos" at bounding box center [403, 279] width 84 height 7
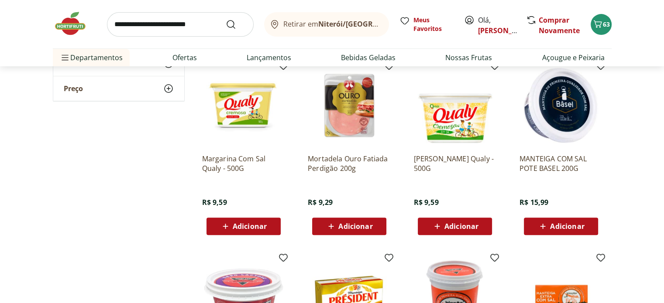
scroll to position [262, 0]
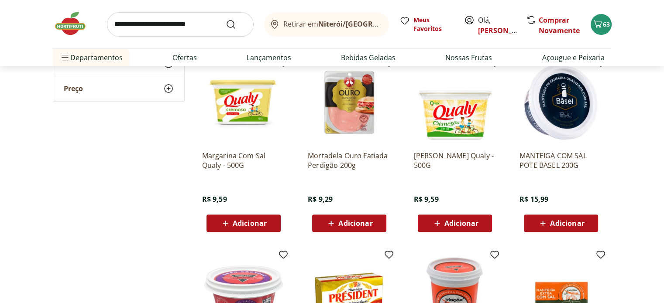
click at [570, 221] on span "Adicionar" at bounding box center [567, 223] width 34 height 7
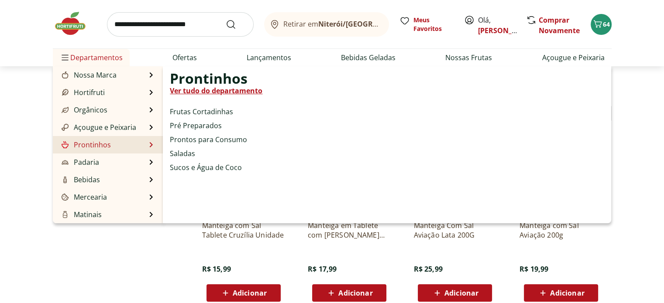
scroll to position [87, 0]
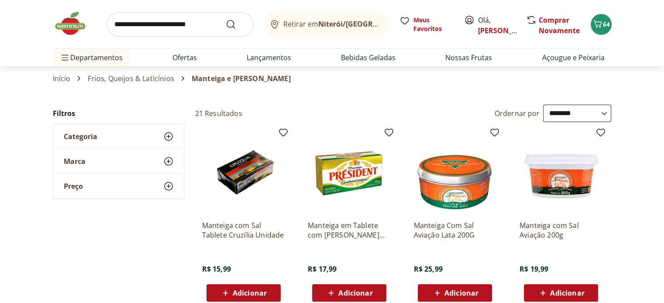
click at [157, 31] on input "search" at bounding box center [180, 24] width 147 height 24
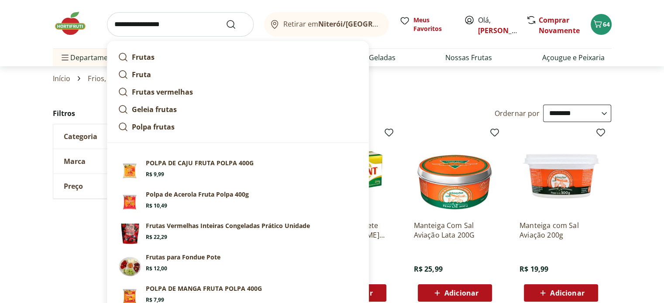
type input "**********"
click at [226, 19] on button "Submit Search" at bounding box center [236, 24] width 21 height 10
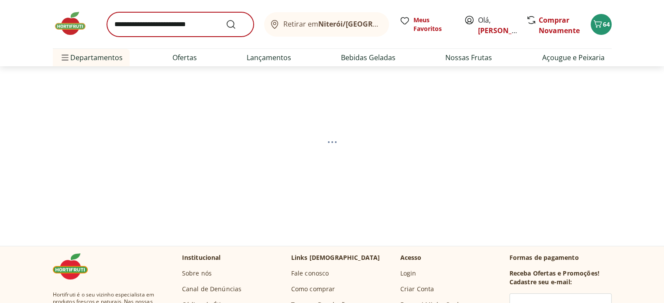
select select "**********"
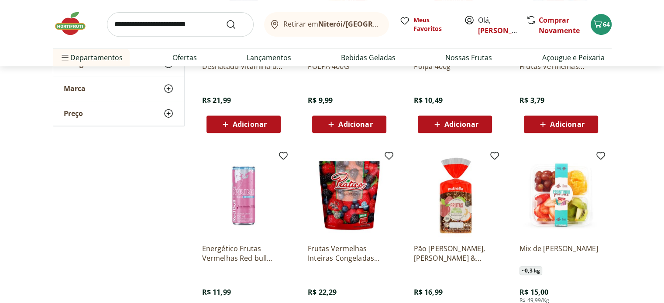
scroll to position [480, 0]
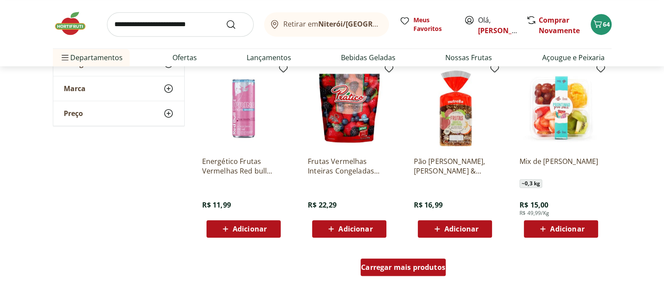
click at [391, 271] on span "Carregar mais produtos" at bounding box center [403, 267] width 84 height 7
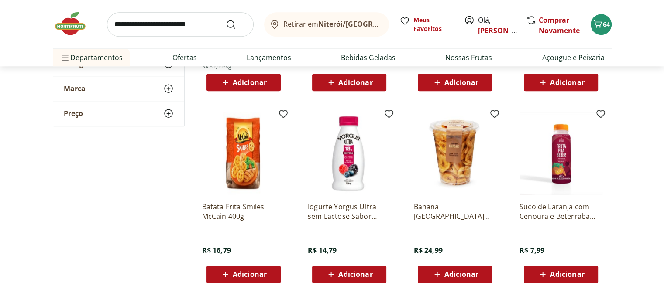
scroll to position [1092, 0]
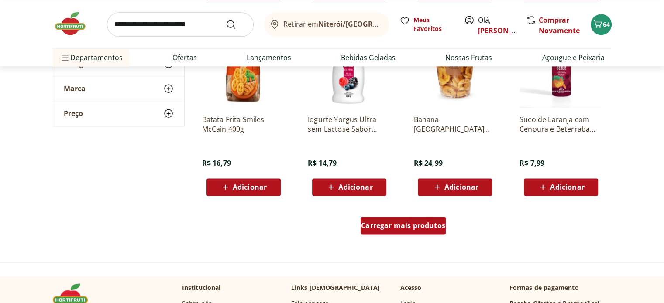
click at [409, 234] on div "Carregar mais produtos" at bounding box center [403, 225] width 85 height 17
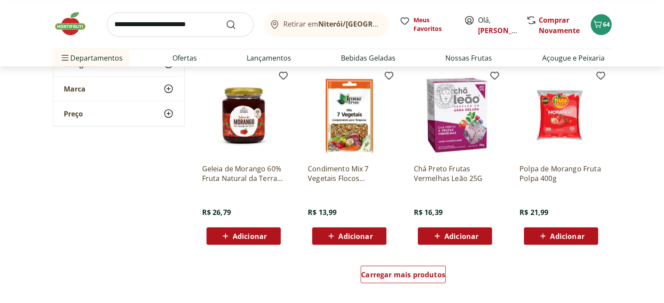
scroll to position [1615, 0]
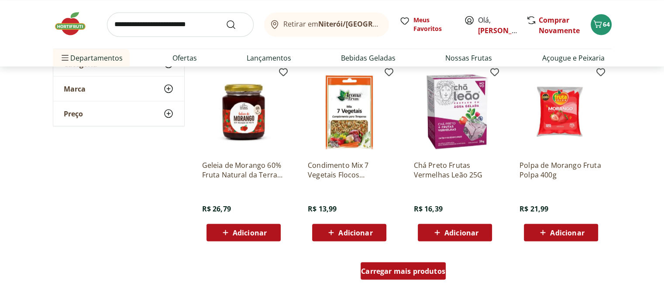
click at [411, 275] on div "Carregar mais produtos" at bounding box center [403, 270] width 85 height 17
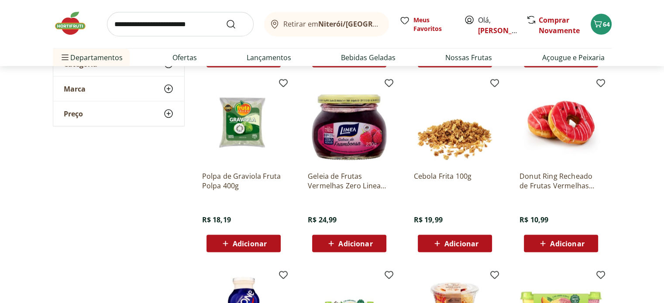
scroll to position [1790, 0]
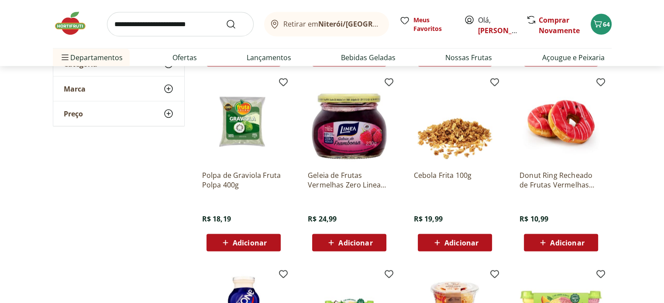
click at [455, 242] on span "Adicionar" at bounding box center [461, 243] width 34 height 7
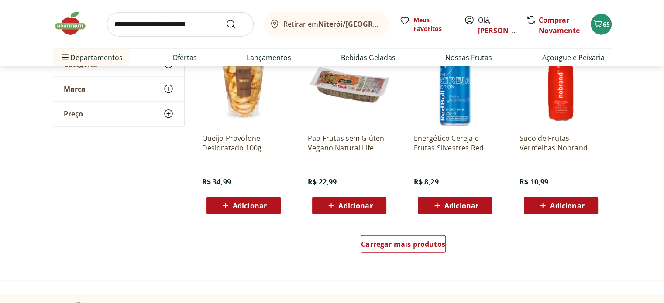
scroll to position [2227, 0]
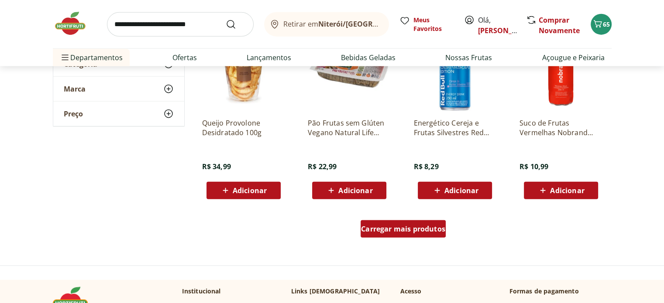
click at [382, 229] on span "Carregar mais produtos" at bounding box center [403, 229] width 84 height 7
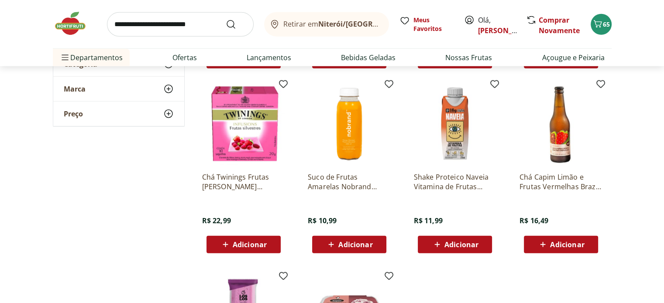
scroll to position [2401, 0]
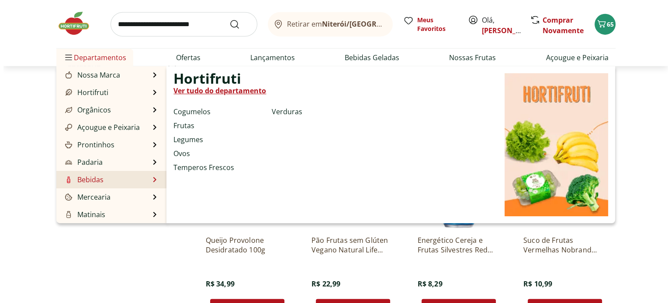
scroll to position [2096, 0]
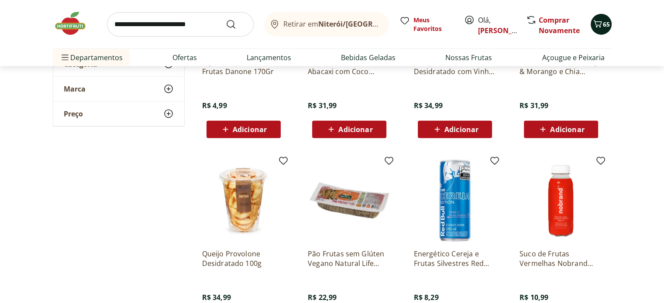
click at [599, 28] on icon "Carrinho" at bounding box center [597, 24] width 10 height 10
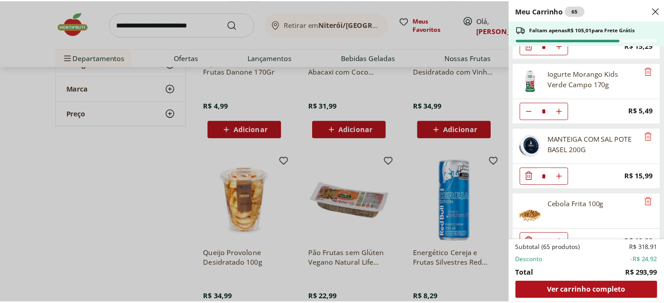
scroll to position [1497, 0]
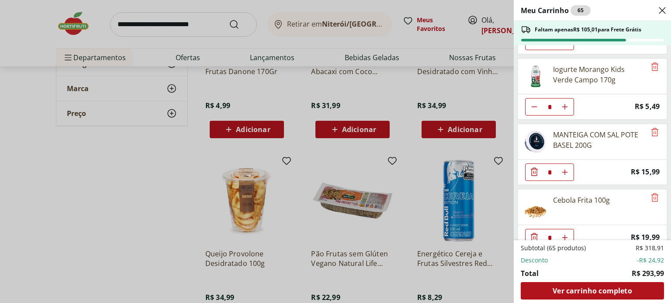
click at [664, 10] on header "Meu Carrinho 65" at bounding box center [591, 10] width 157 height 21
click at [662, 10] on use "Close" at bounding box center [662, 10] width 10 height 10
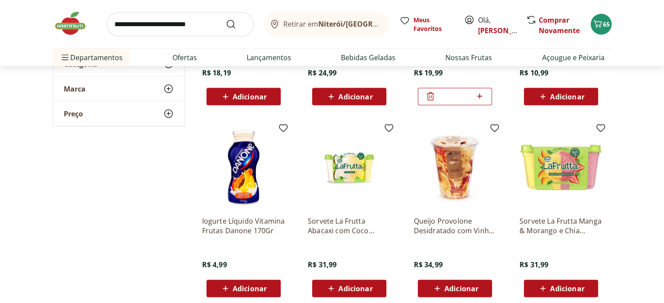
scroll to position [1921, 0]
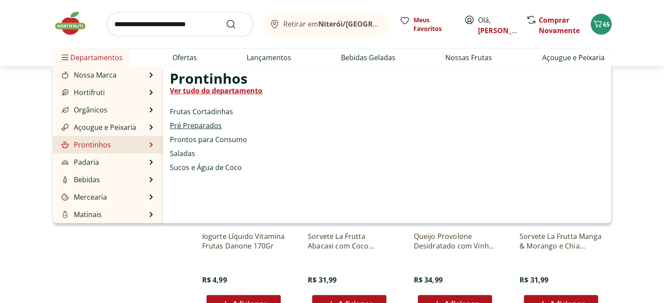
click at [211, 127] on link "Pré Preparados" at bounding box center [196, 126] width 52 height 10
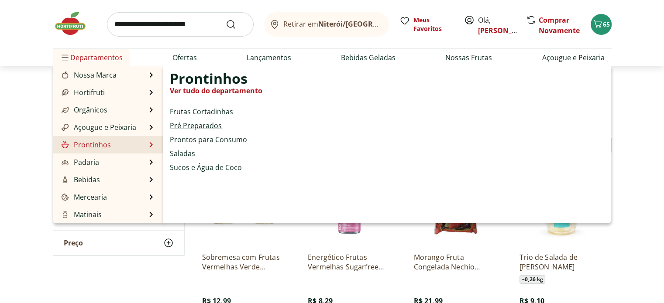
select select "**********"
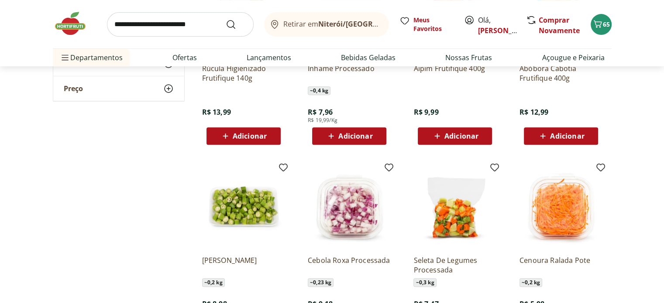
scroll to position [437, 0]
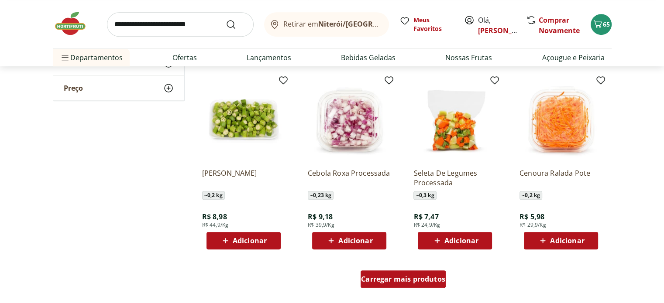
click at [397, 281] on span "Carregar mais produtos" at bounding box center [403, 279] width 84 height 7
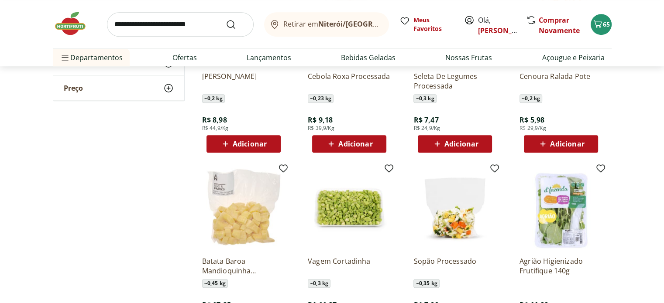
scroll to position [480, 0]
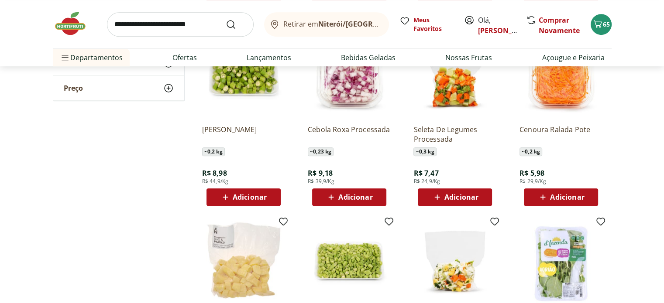
click at [575, 194] on span "Adicionar" at bounding box center [567, 197] width 34 height 7
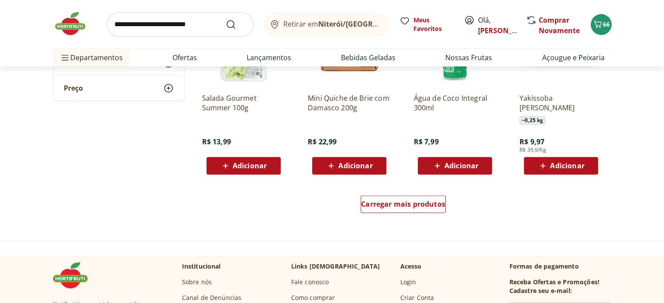
scroll to position [1092, 0]
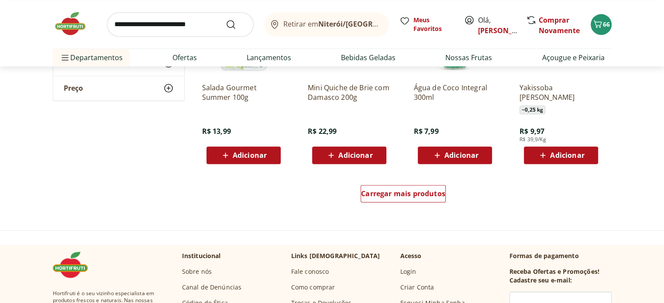
click at [409, 181] on div "Carregar mais produtos" at bounding box center [404, 196] width 424 height 42
click at [407, 187] on div "Carregar mais produtos" at bounding box center [403, 193] width 85 height 17
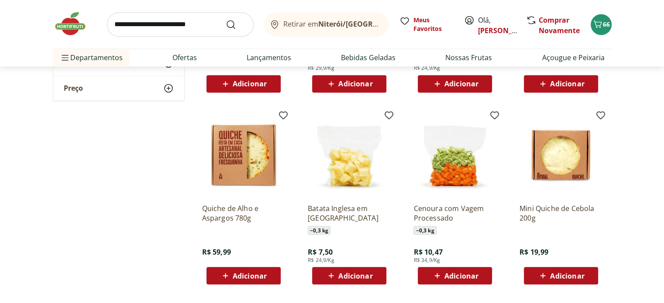
scroll to position [1615, 0]
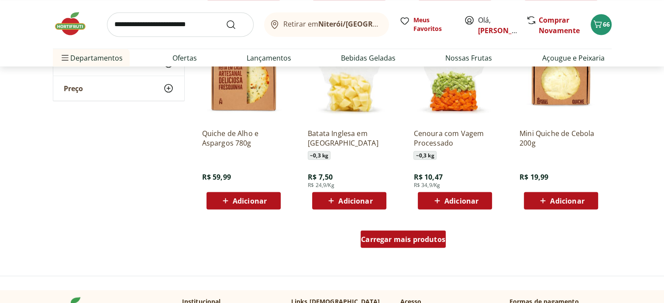
click at [410, 245] on div "Carregar mais produtos" at bounding box center [403, 239] width 85 height 17
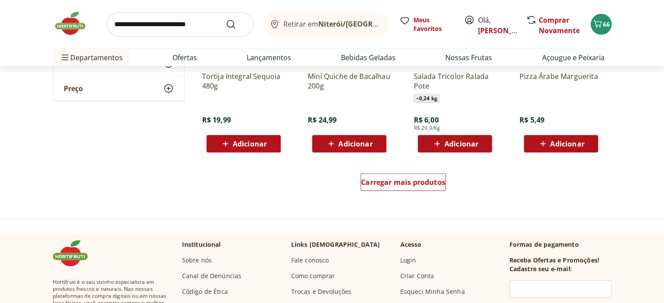
scroll to position [2270, 0]
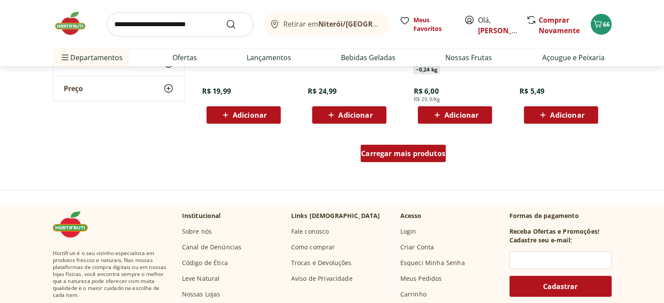
click at [395, 147] on div "Carregar mais produtos" at bounding box center [403, 153] width 85 height 17
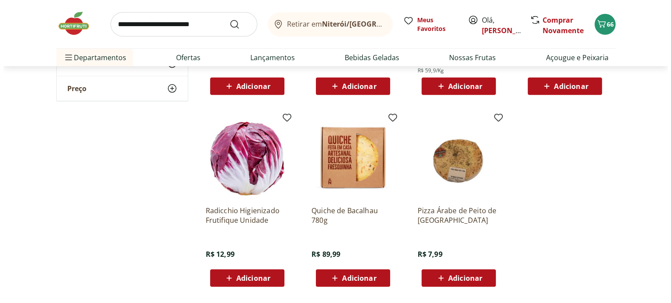
scroll to position [2489, 0]
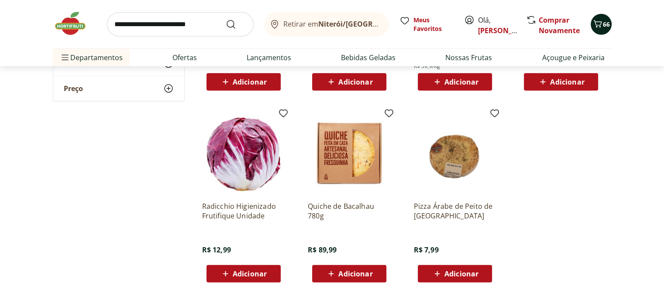
click at [598, 17] on div "66" at bounding box center [601, 24] width 7 height 14
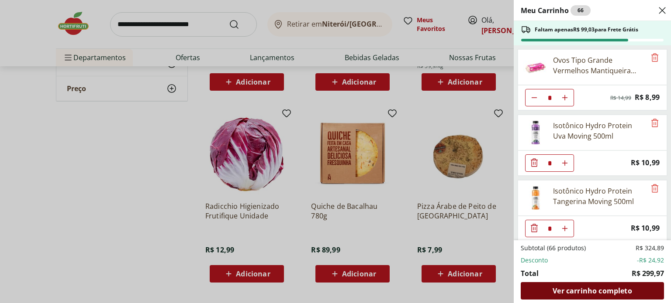
click at [580, 291] on span "Ver carrinho completo" at bounding box center [591, 291] width 79 height 7
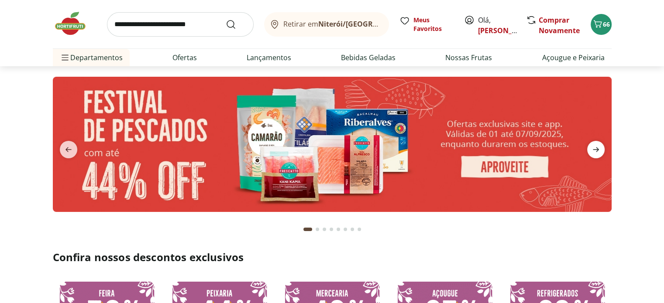
click at [596, 149] on icon "next" at bounding box center [596, 150] width 10 height 10
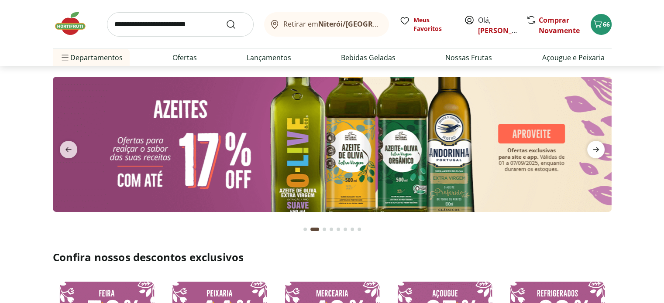
click at [596, 149] on icon "next" at bounding box center [596, 150] width 10 height 10
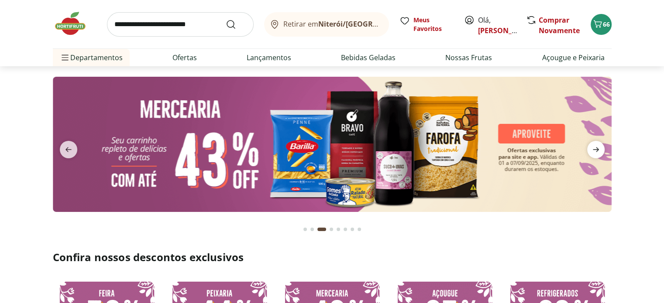
click at [596, 149] on icon "next" at bounding box center [596, 150] width 10 height 10
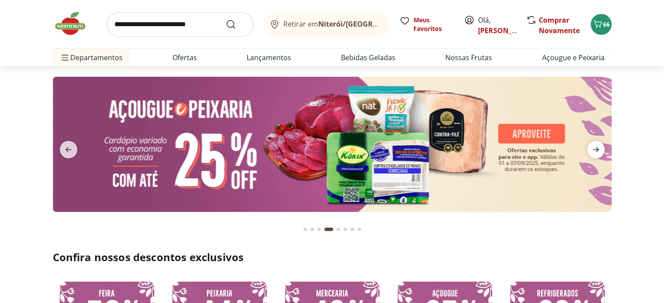
click at [596, 149] on icon "next" at bounding box center [596, 150] width 10 height 10
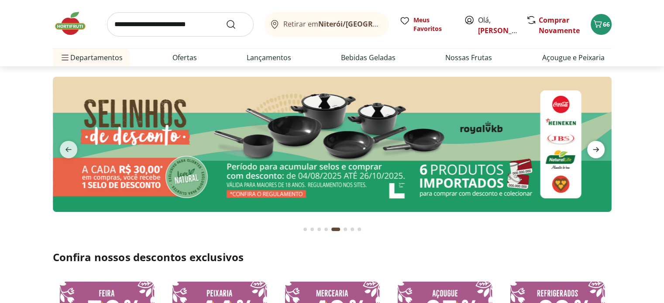
click at [596, 149] on icon "next" at bounding box center [596, 150] width 10 height 10
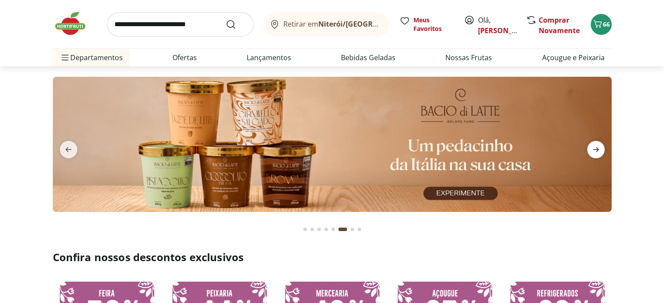
click at [596, 149] on icon "next" at bounding box center [596, 150] width 10 height 10
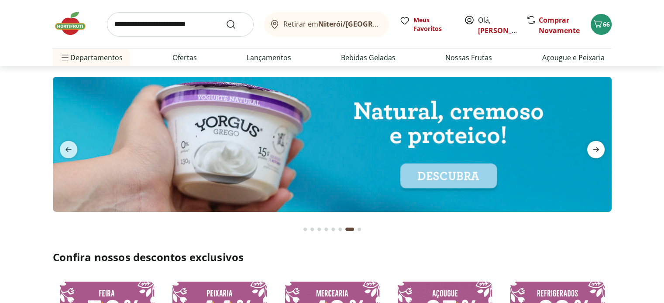
click at [596, 149] on icon "next" at bounding box center [596, 150] width 10 height 10
